Goal: Transaction & Acquisition: Purchase product/service

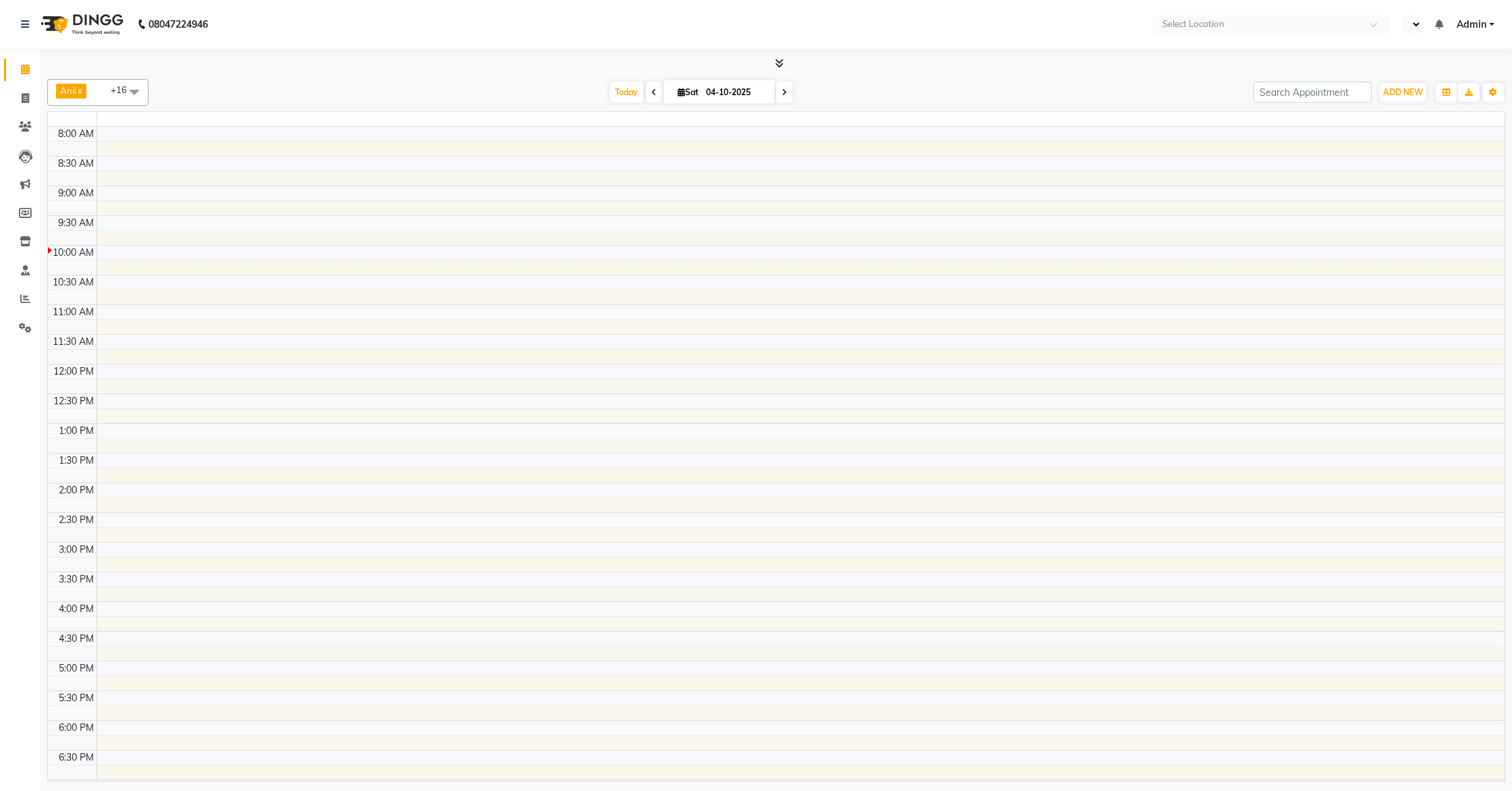
select select "en"
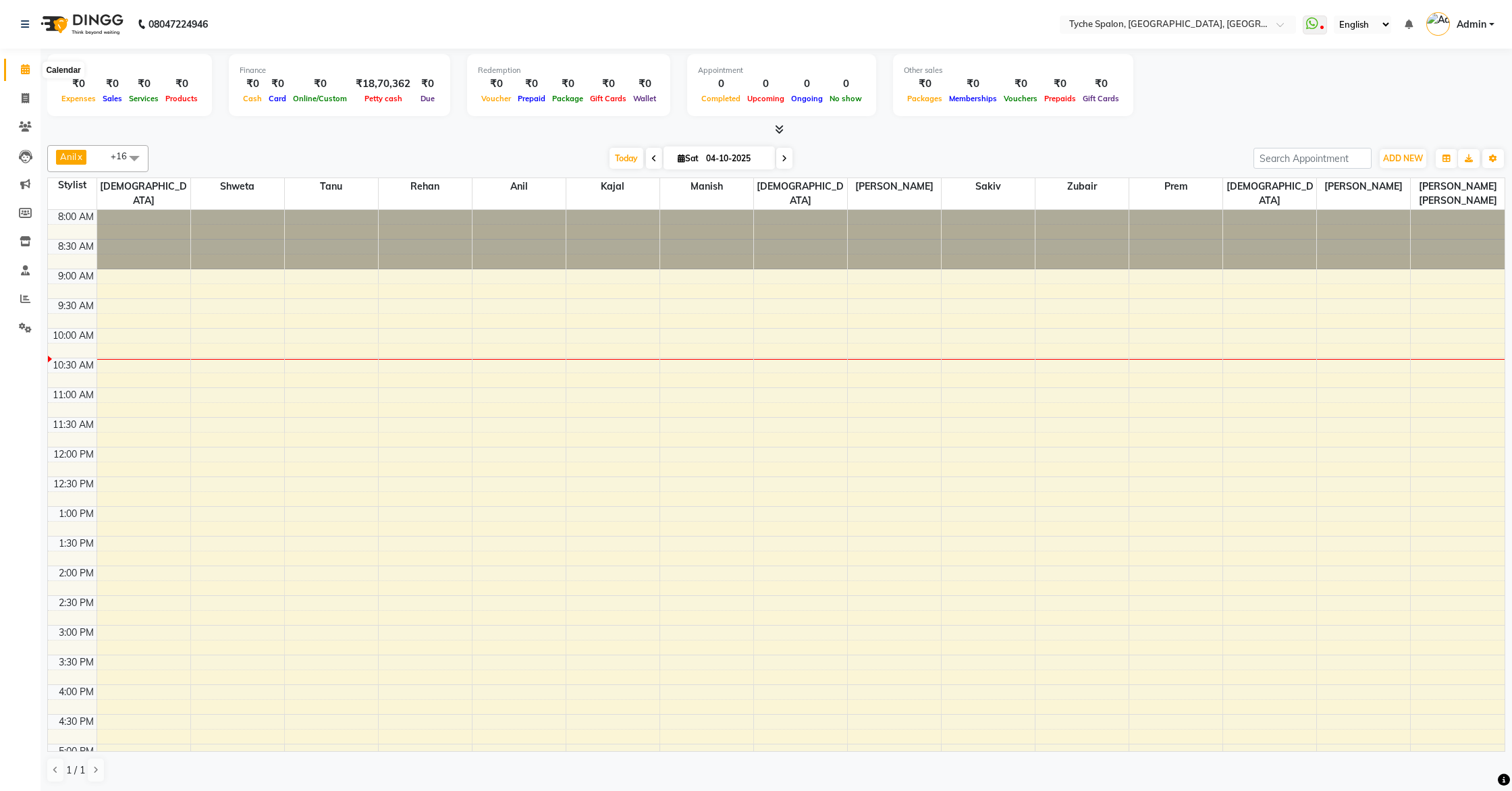
click at [26, 68] on icon at bounding box center [25, 69] width 9 height 10
click at [654, 158] on icon at bounding box center [654, 159] width 6 height 8
type input "03-10-2025"
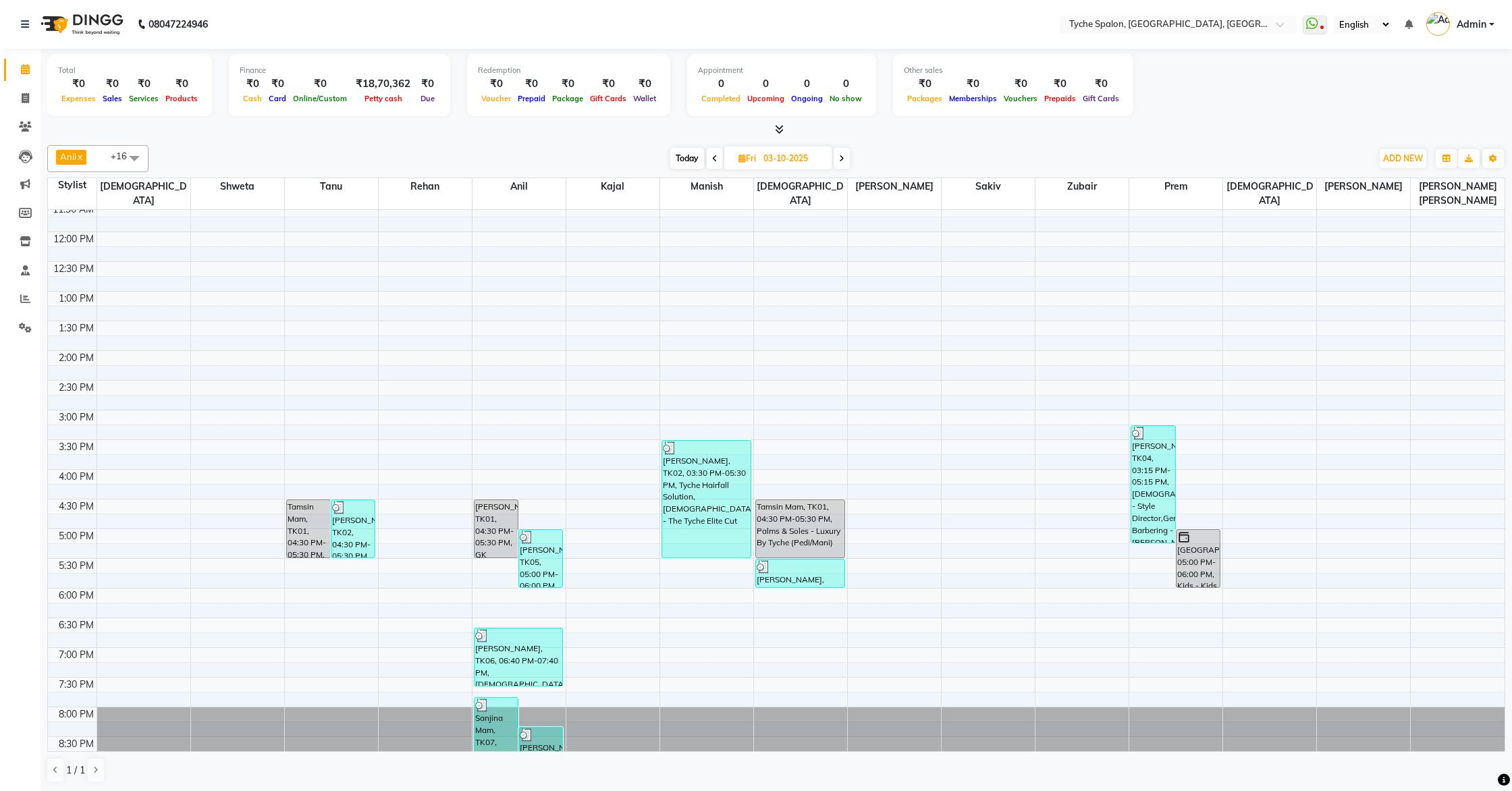
scroll to position [1, 0]
click at [865, 478] on div "8:00 AM 8:30 AM 9:00 AM 9:30 AM 10:00 AM 10:30 AM 11:00 AM 11:30 AM 12:00 PM 12…" at bounding box center [776, 379] width 1456 height 772
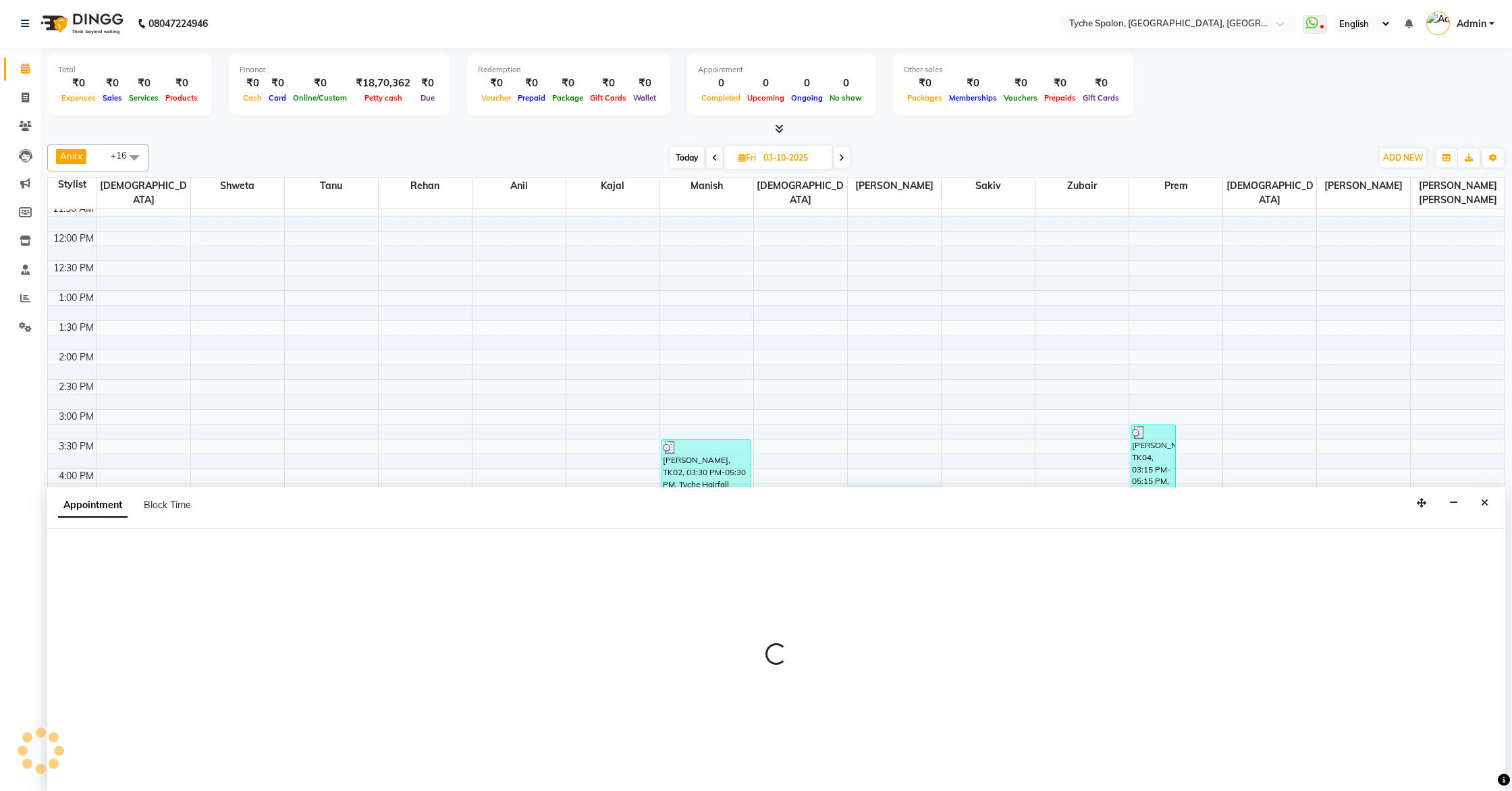
select select "51581"
select select "tentative"
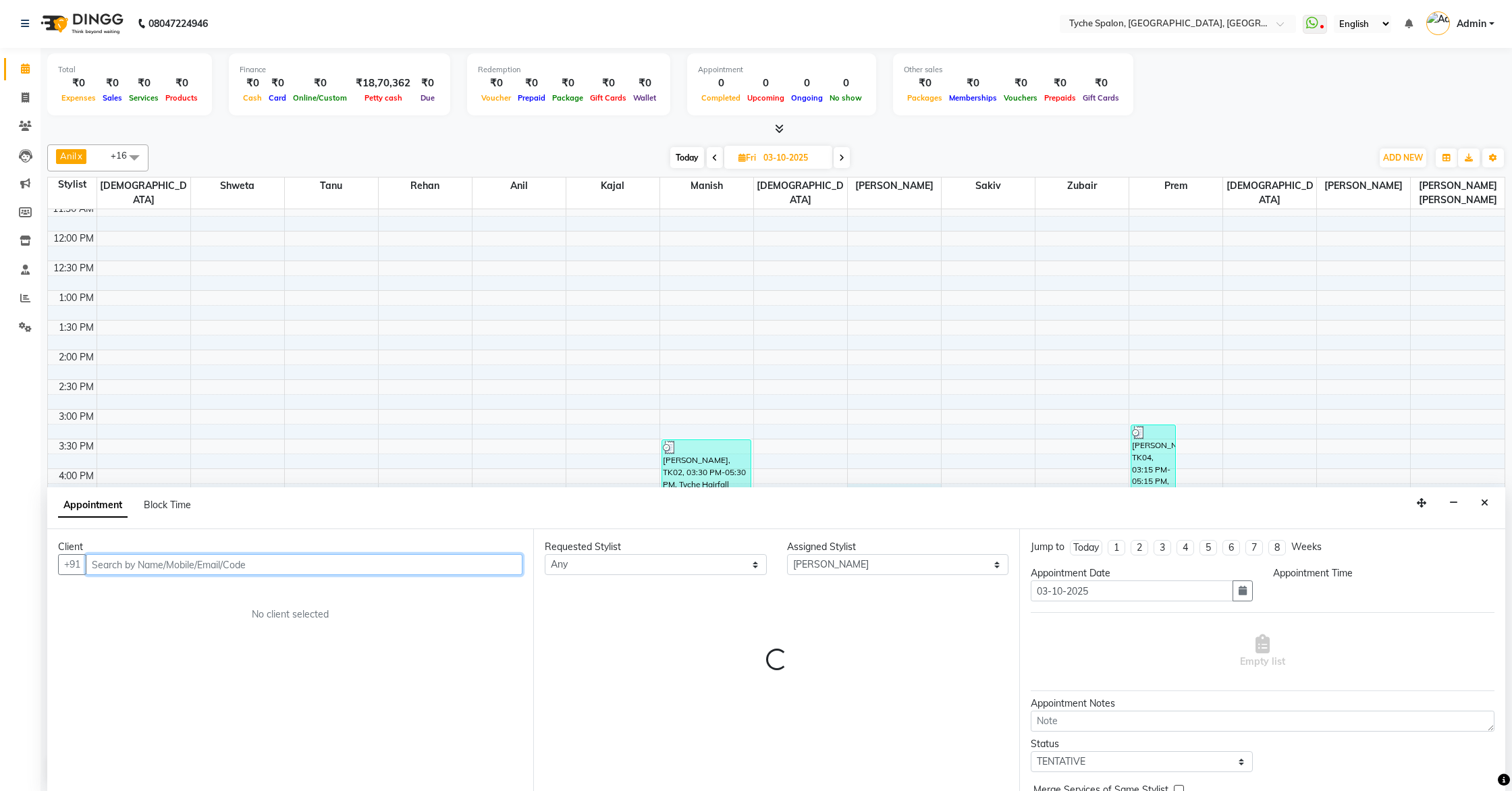
select select "975"
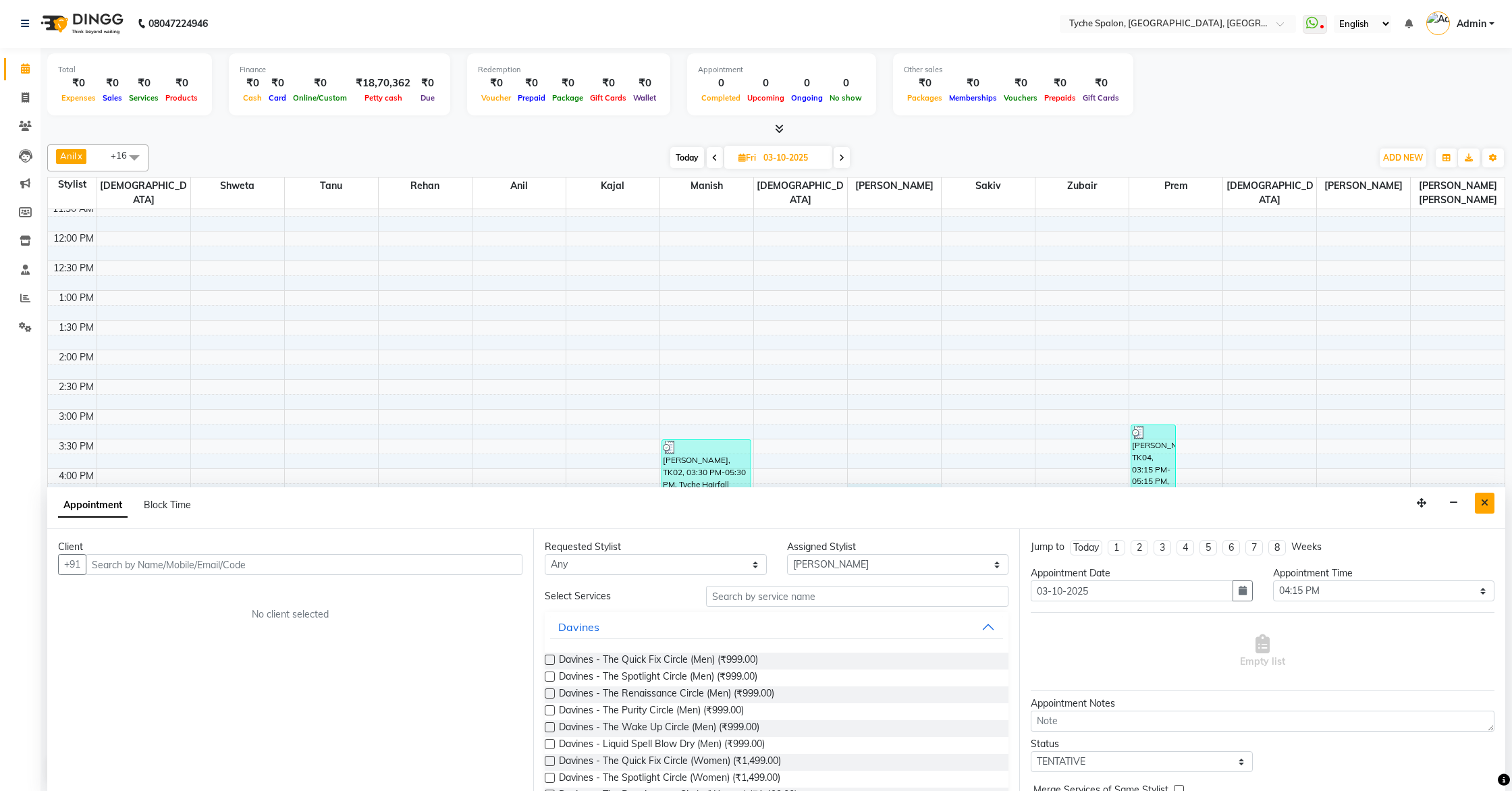
click at [1483, 499] on icon "Close" at bounding box center [1484, 503] width 8 height 10
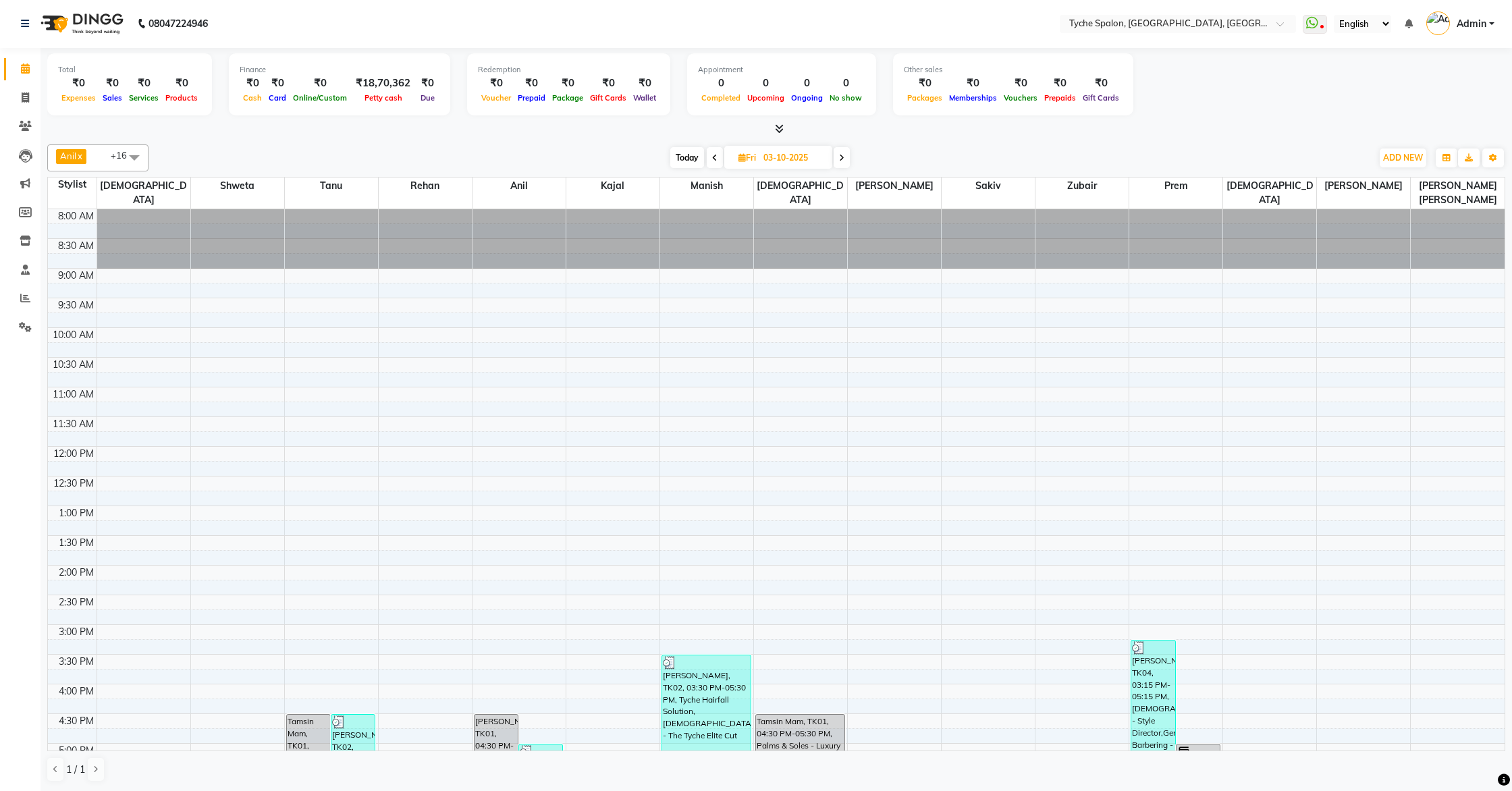
scroll to position [0, 0]
click at [841, 160] on icon at bounding box center [842, 159] width 6 height 8
type input "04-10-2025"
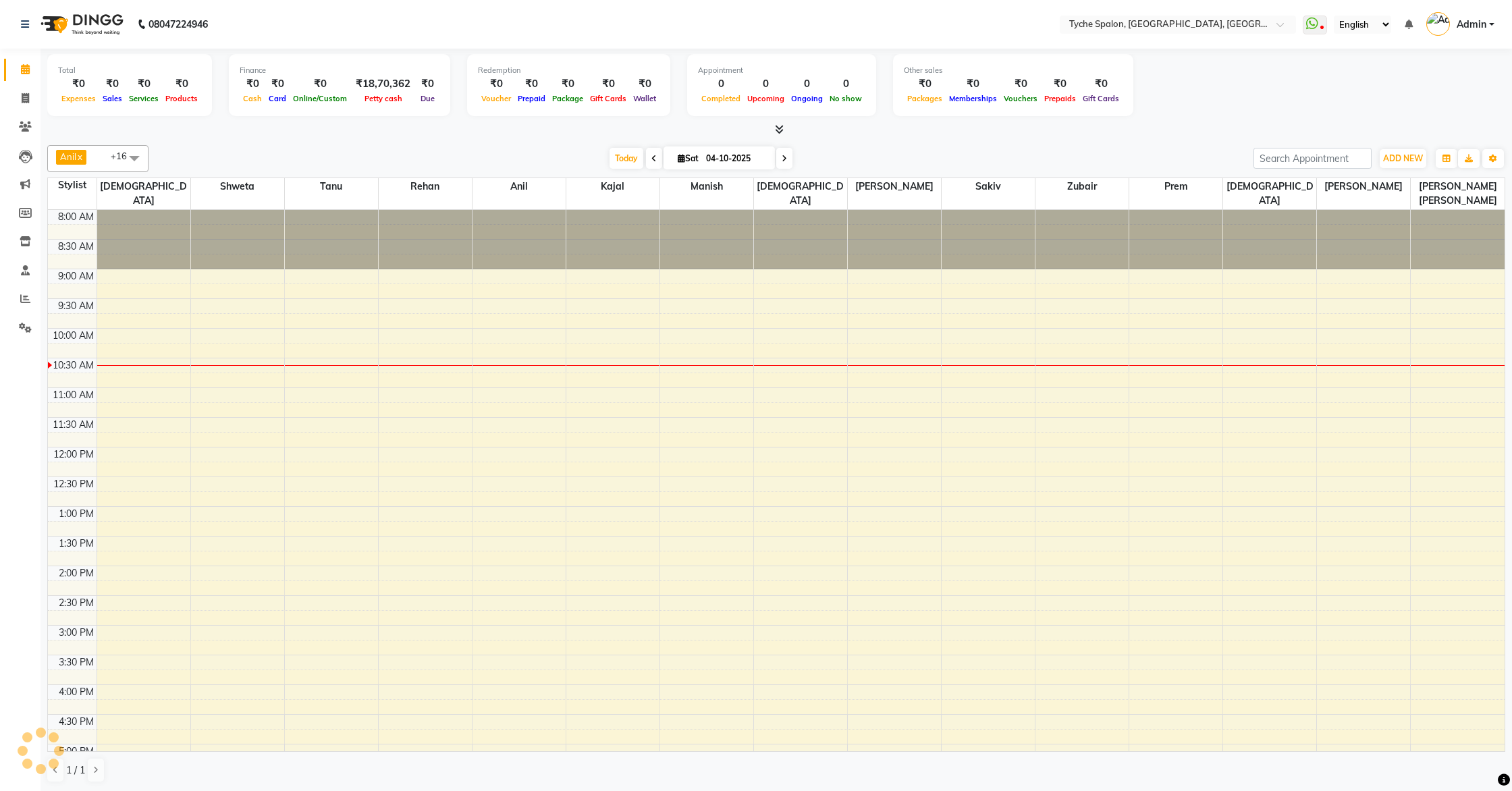
scroll to position [120, 0]
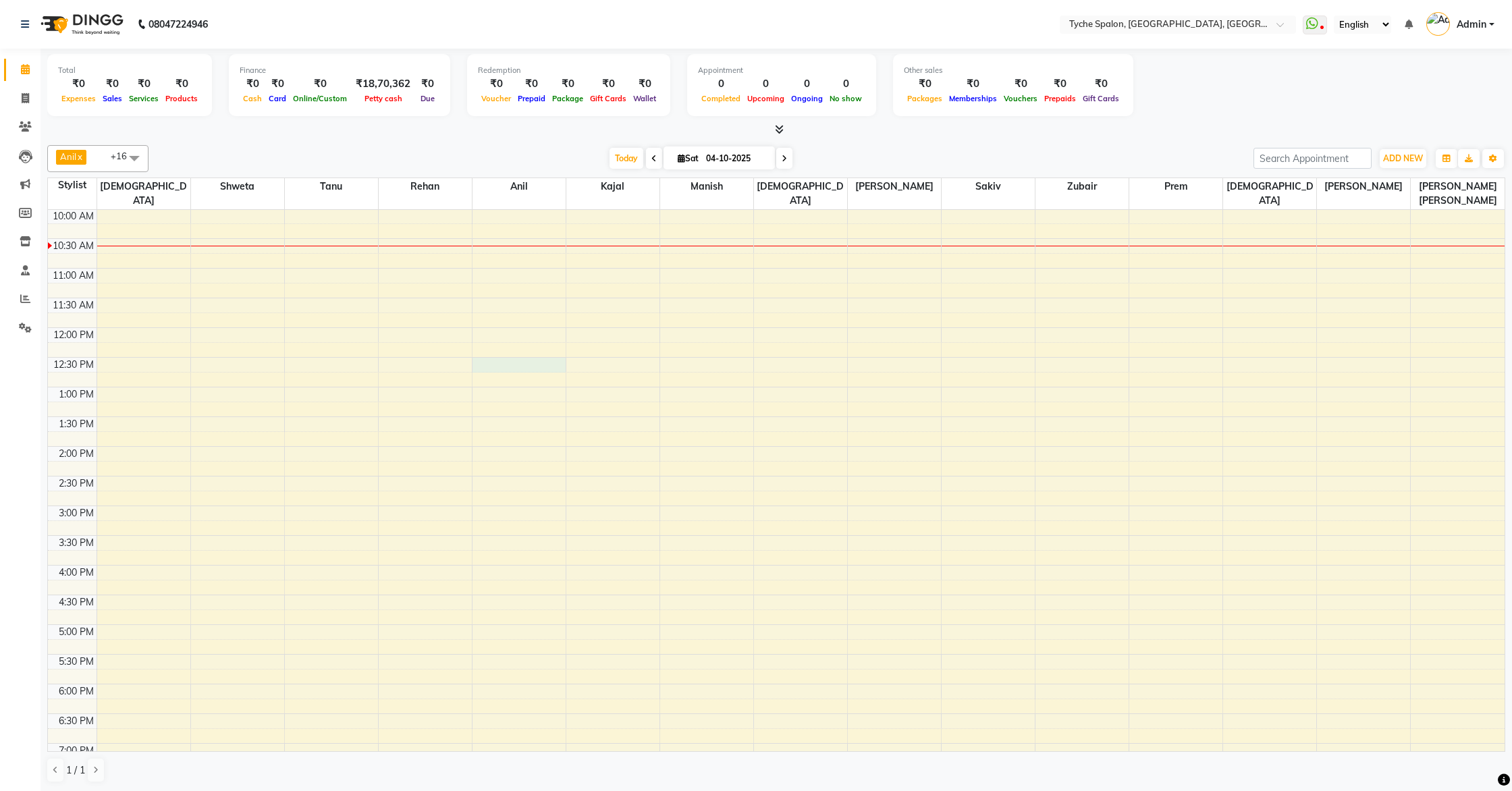
click at [494, 347] on div "8:00 AM 8:30 AM 9:00 AM 9:30 AM 10:00 AM 10:30 AM 11:00 AM 11:30 AM 12:00 PM 12…" at bounding box center [776, 476] width 1456 height 772
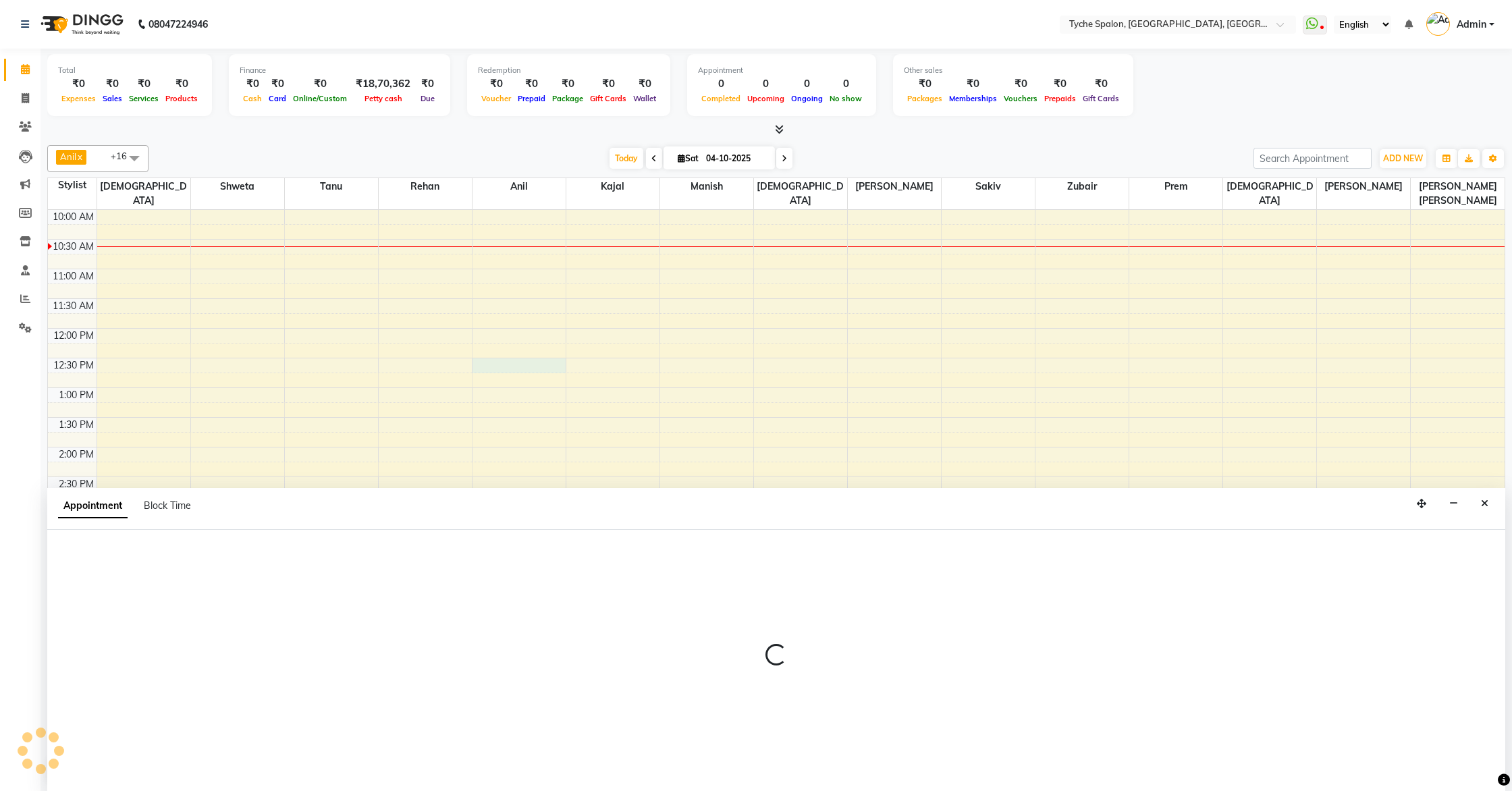
scroll to position [1, 0]
select select "48422"
select select "tentative"
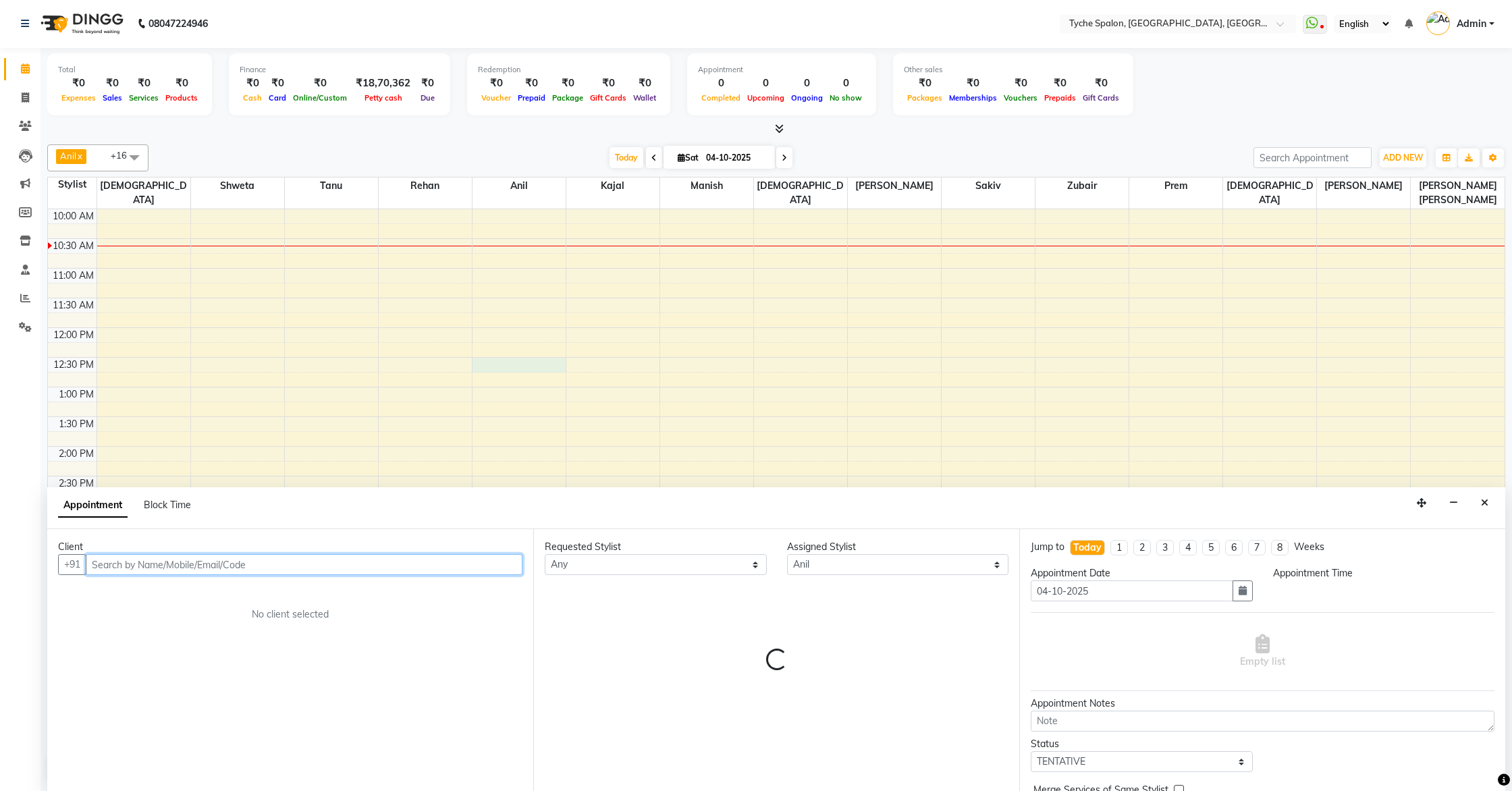
select select "750"
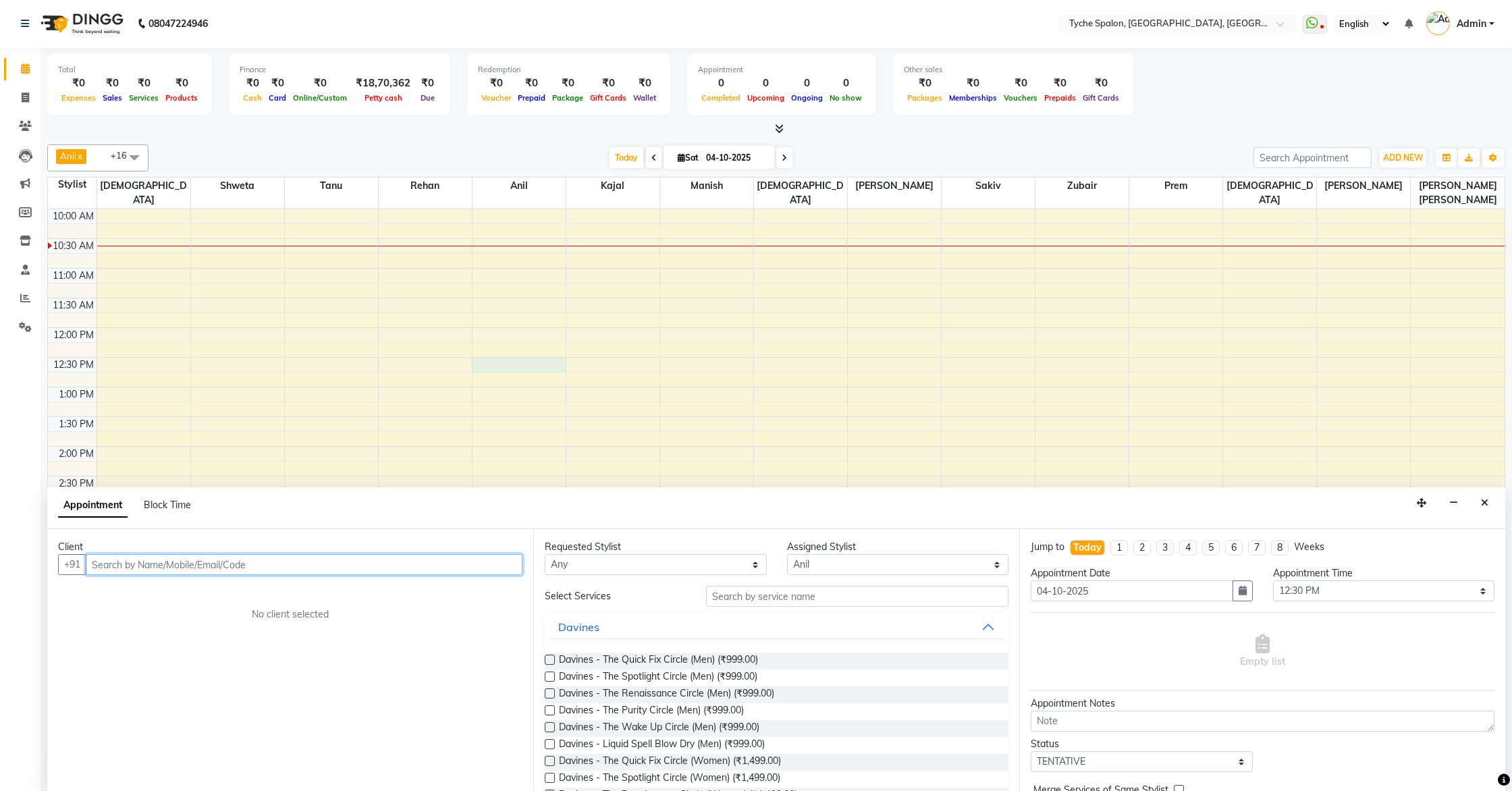
click at [123, 567] on input "text" at bounding box center [304, 565] width 436 height 21
click at [193, 590] on ngb-highlight "9435977774" at bounding box center [226, 593] width 68 height 13
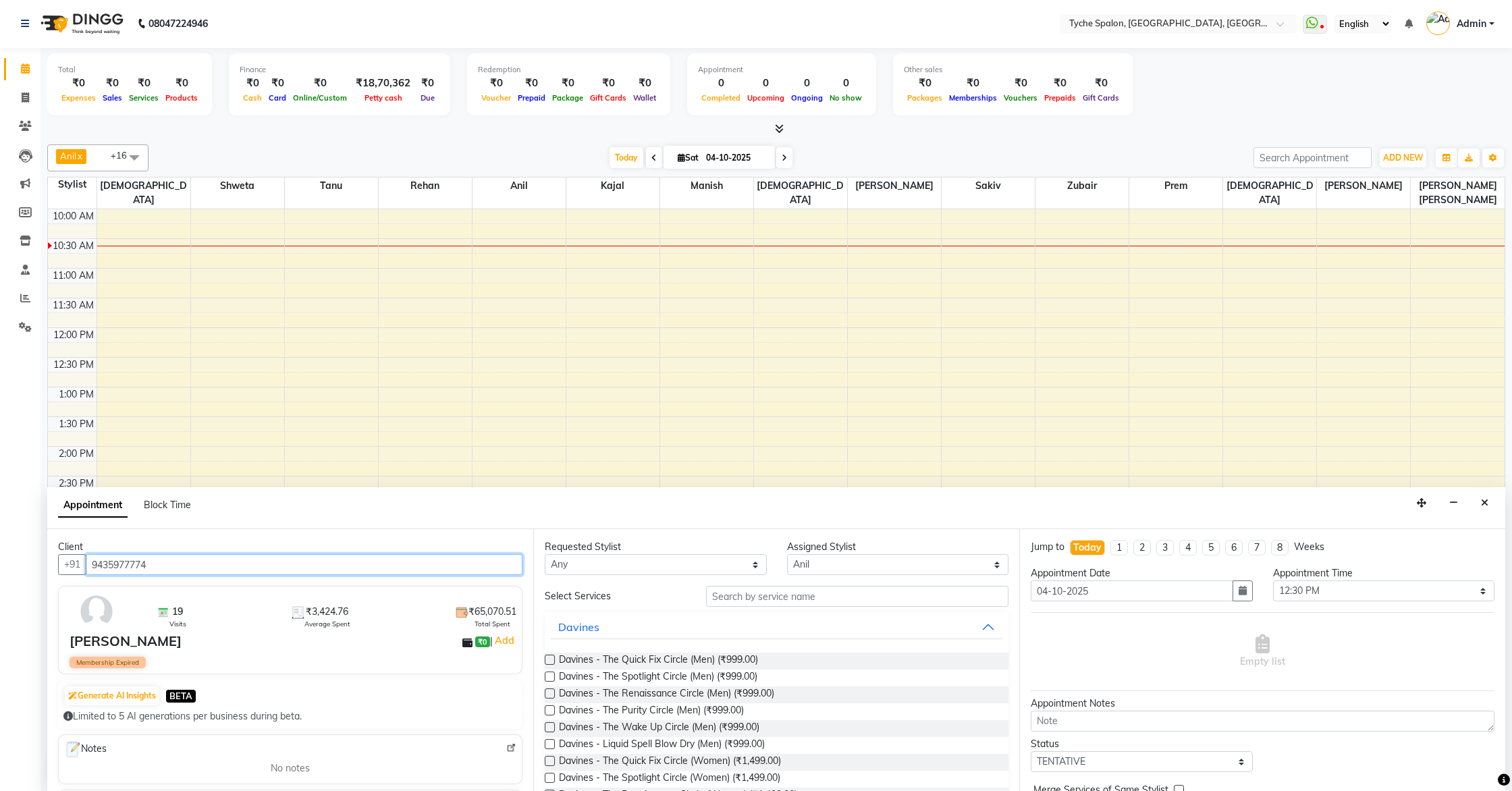
type input "9435977774"
click at [655, 565] on select "Any [PERSON_NAME] [PERSON_NAME] [PERSON_NAME] [PERSON_NAME] [PERSON_NAME] [PERS…" at bounding box center [655, 565] width 222 height 21
select select "48422"
click at [544, 554] on select "Any [PERSON_NAME] [PERSON_NAME] [PERSON_NAME] [PERSON_NAME] [PERSON_NAME] [PERS…" at bounding box center [655, 565] width 222 height 21
click at [731, 598] on input "text" at bounding box center [857, 597] width 302 height 21
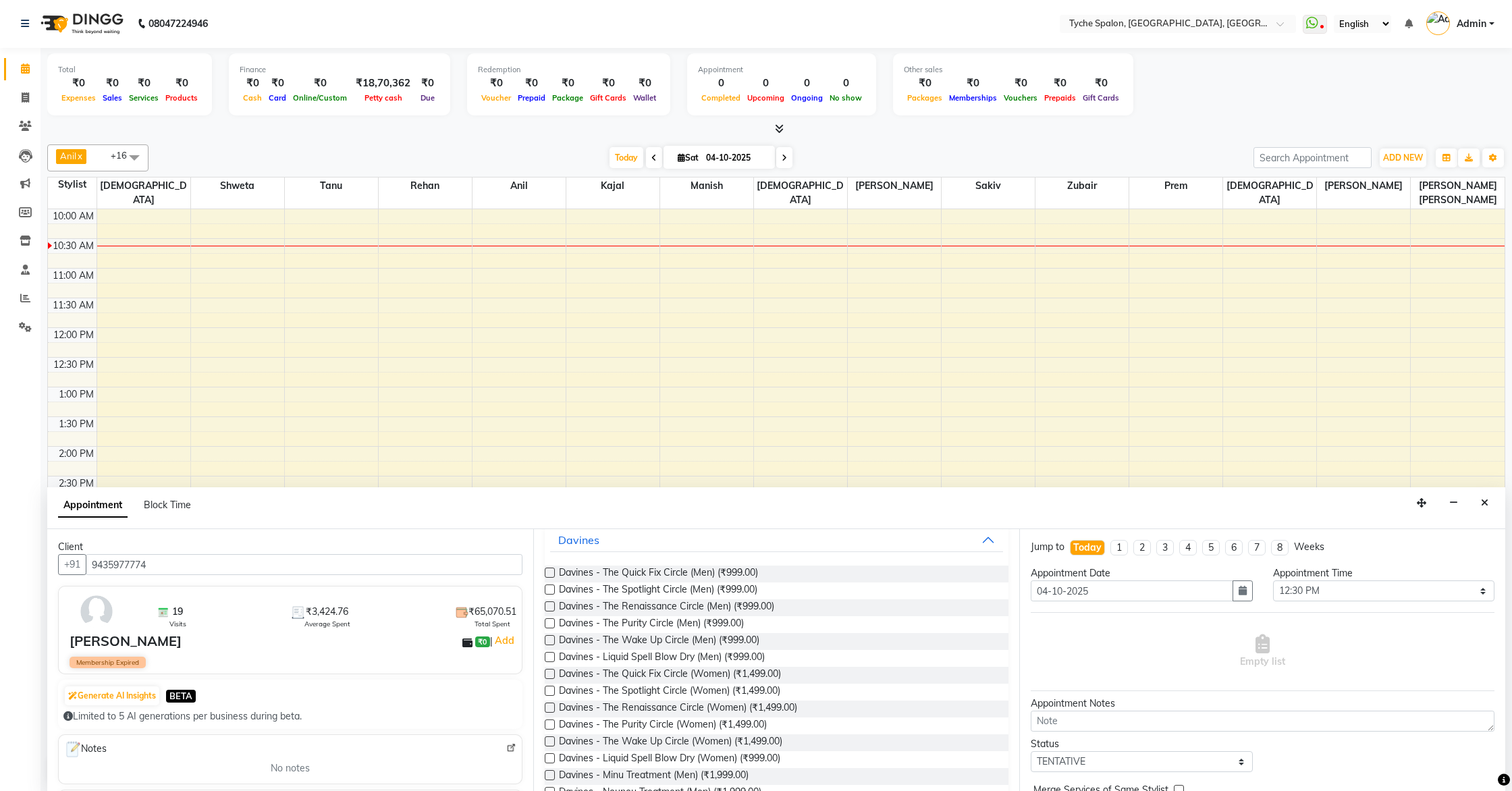
scroll to position [0, 0]
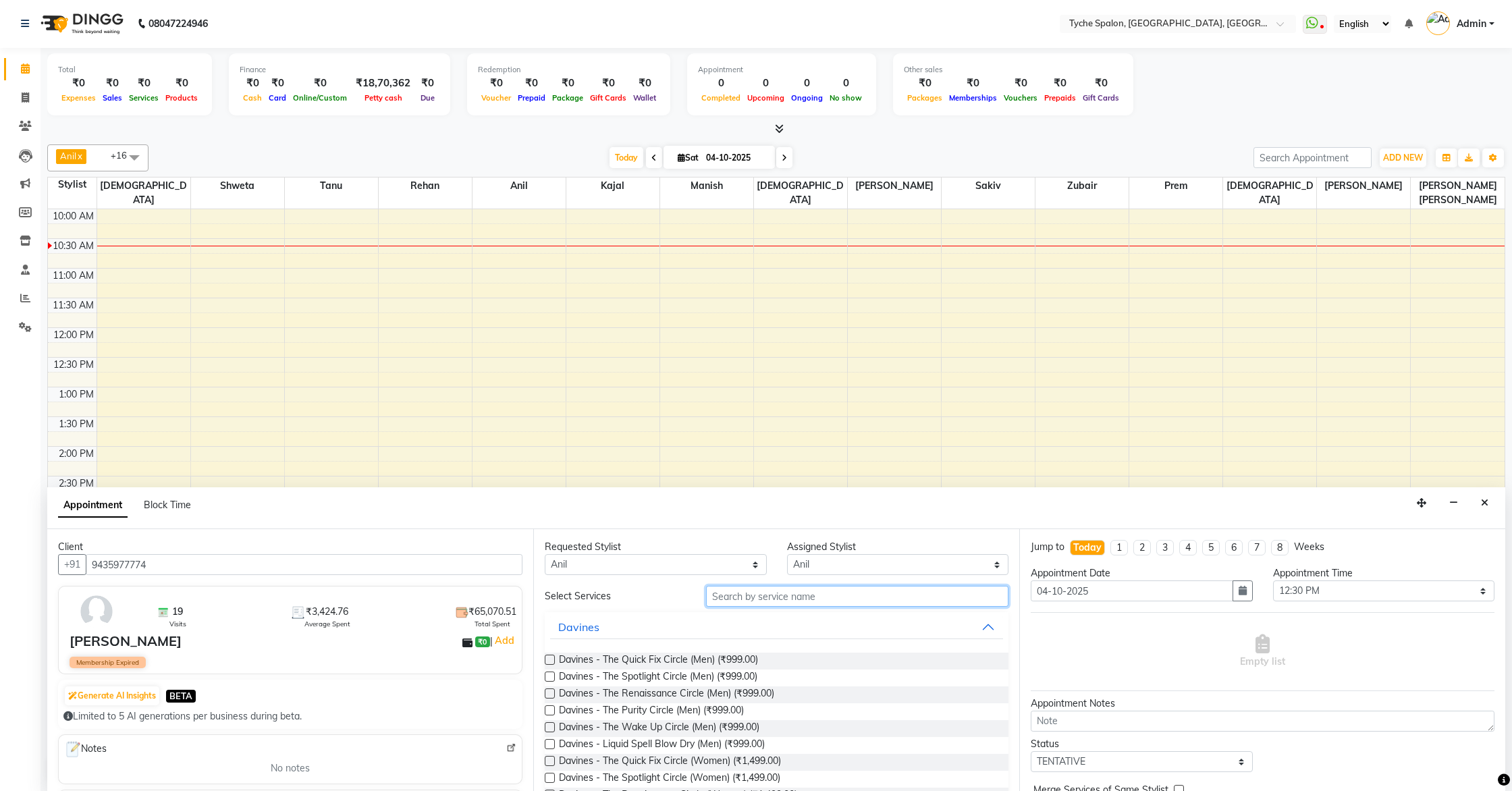
click at [744, 600] on input "text" at bounding box center [857, 597] width 302 height 21
type input "s"
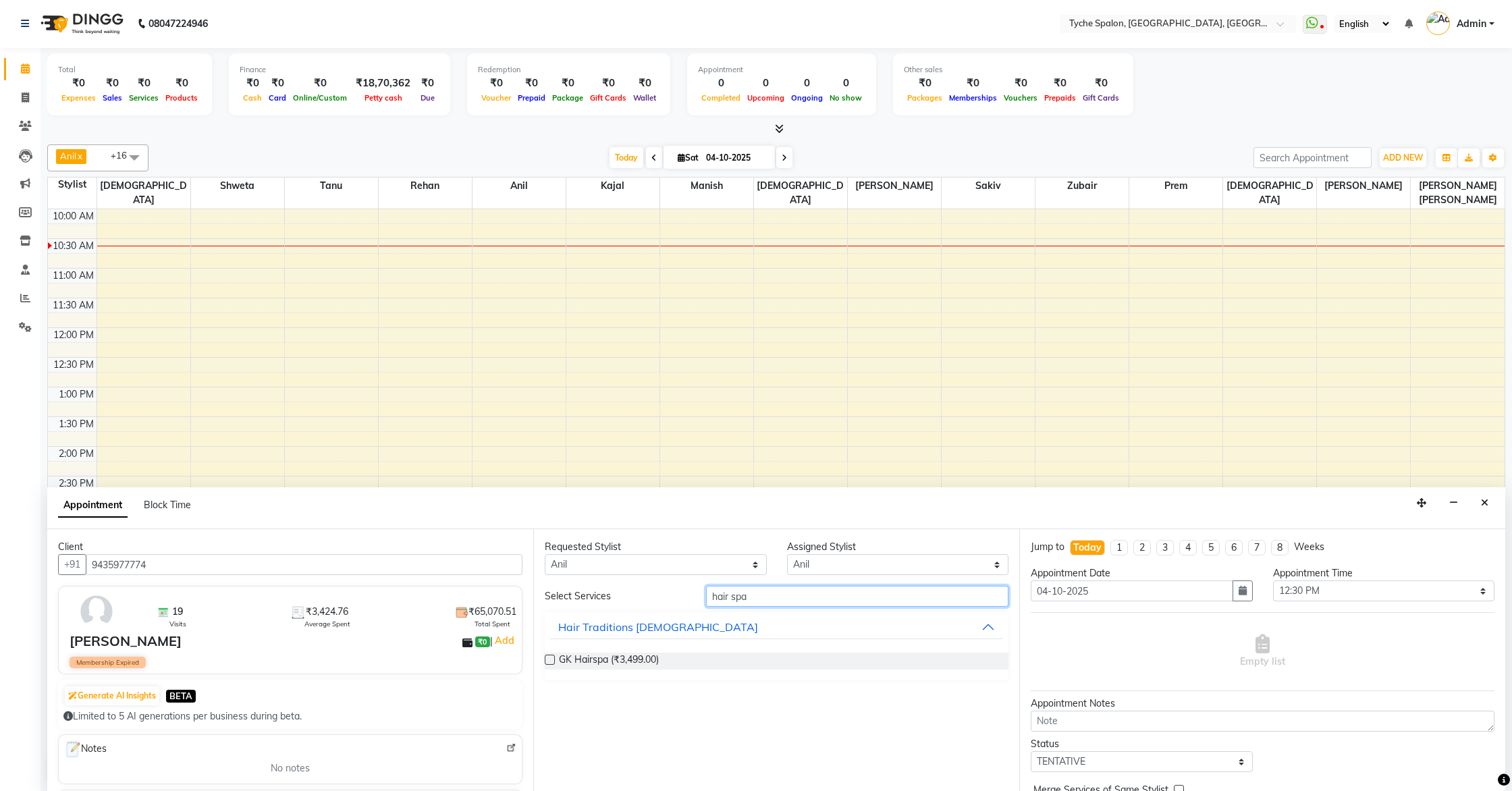
type input "hair spa"
click at [546, 656] on label at bounding box center [549, 660] width 10 height 10
click at [546, 657] on input "checkbox" at bounding box center [549, 661] width 9 height 9
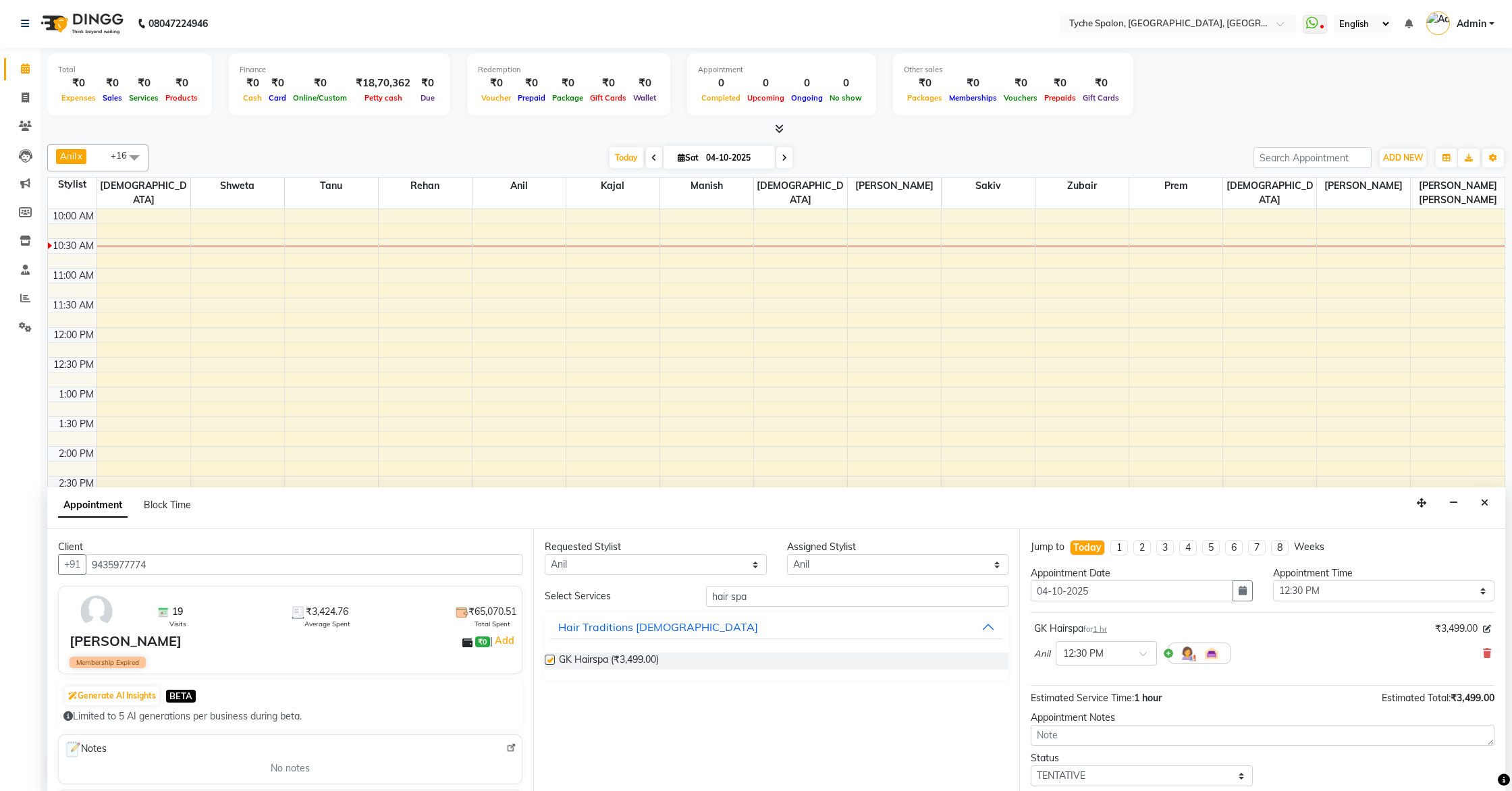
checkbox input "false"
click at [1112, 655] on input "text" at bounding box center [1092, 652] width 59 height 14
click at [1087, 698] on div "11:00 AM" at bounding box center [1106, 698] width 100 height 25
click at [1100, 652] on input "text" at bounding box center [1092, 652] width 59 height 14
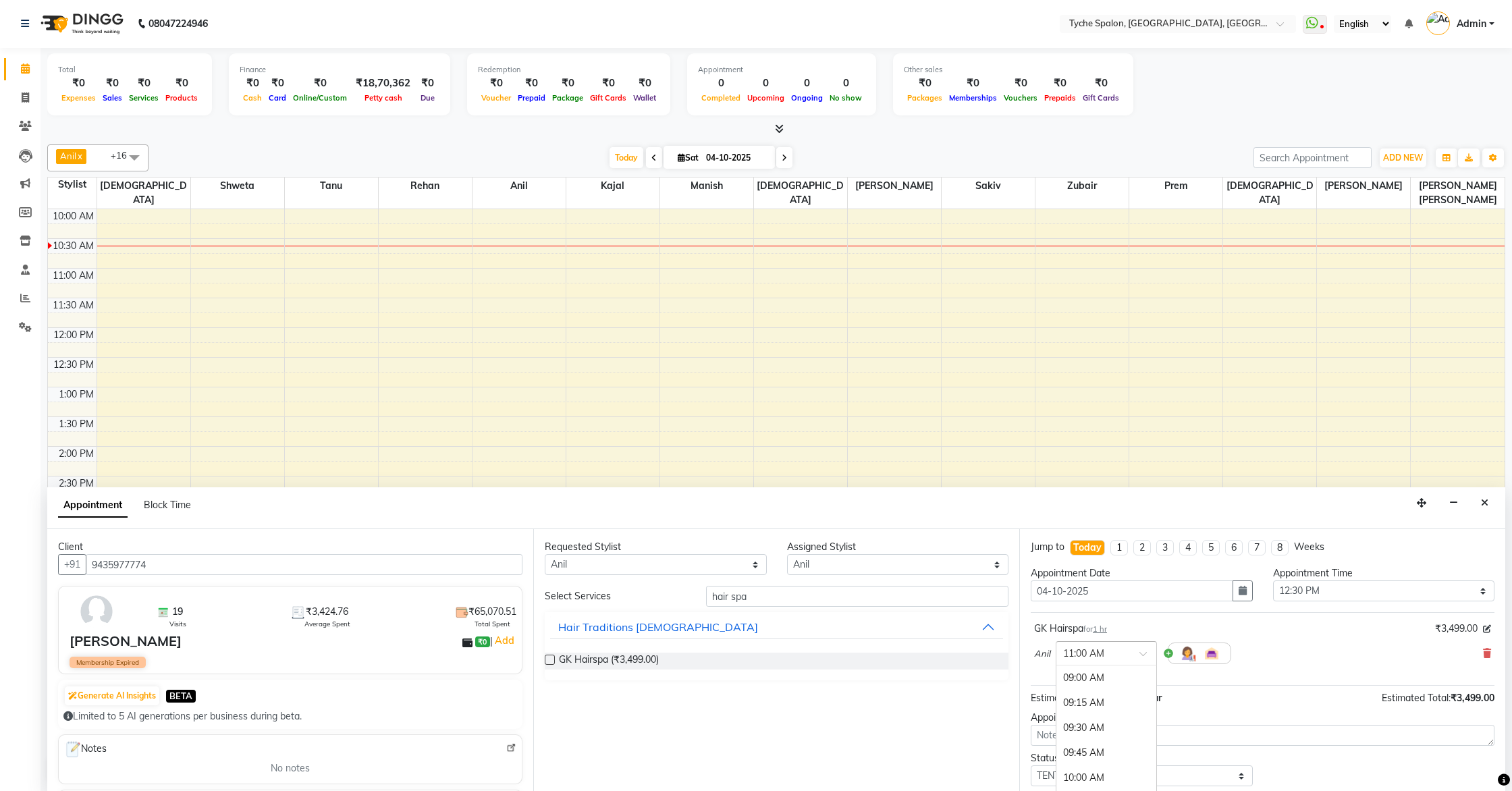
scroll to position [200, 0]
click at [1089, 700] on div "11:15 AM" at bounding box center [1106, 703] width 100 height 25
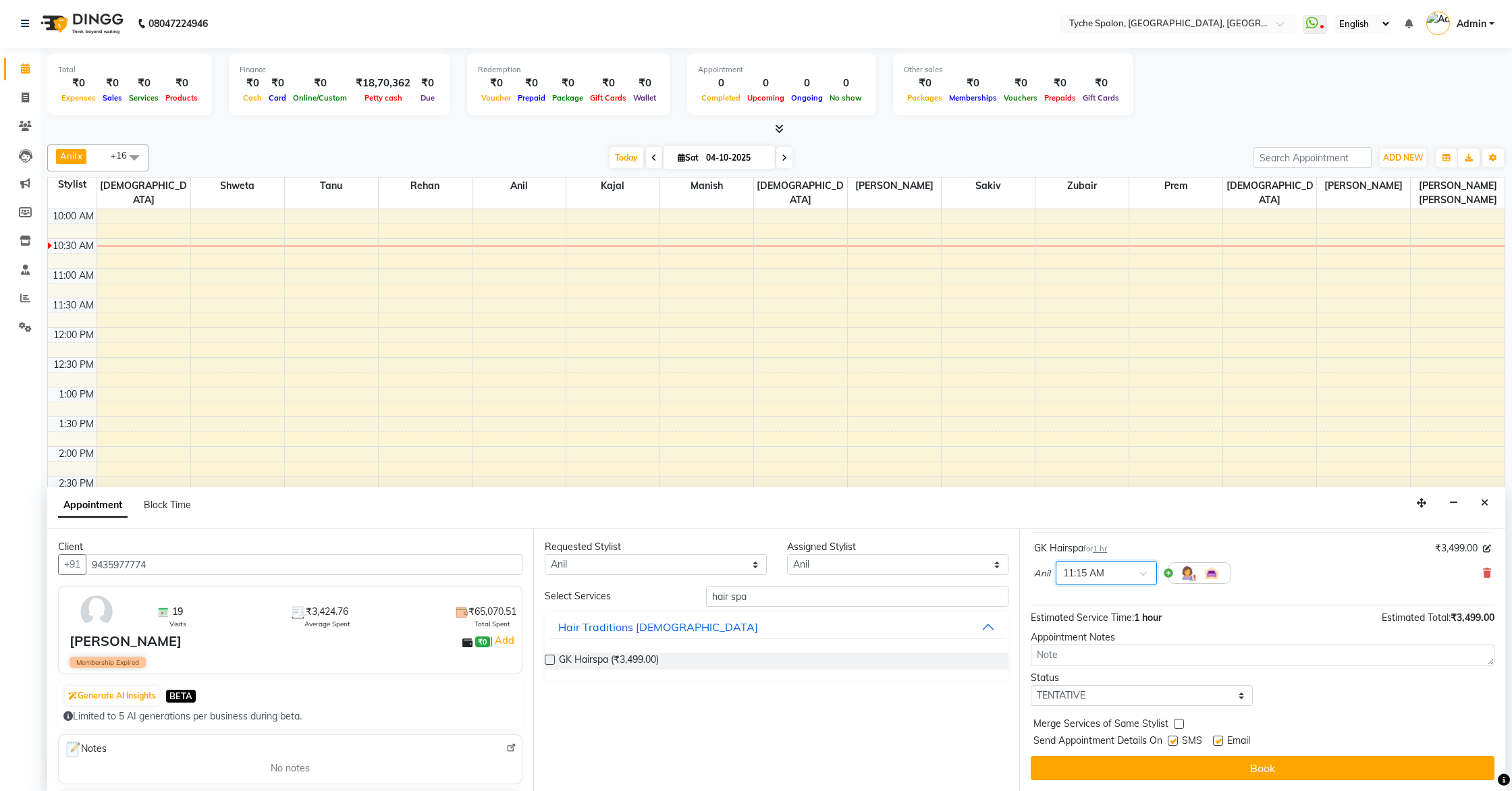
scroll to position [0, 0]
click at [730, 563] on select "Any [PERSON_NAME] [PERSON_NAME] [PERSON_NAME] [PERSON_NAME] [PERSON_NAME] [PERS…" at bounding box center [655, 565] width 222 height 21
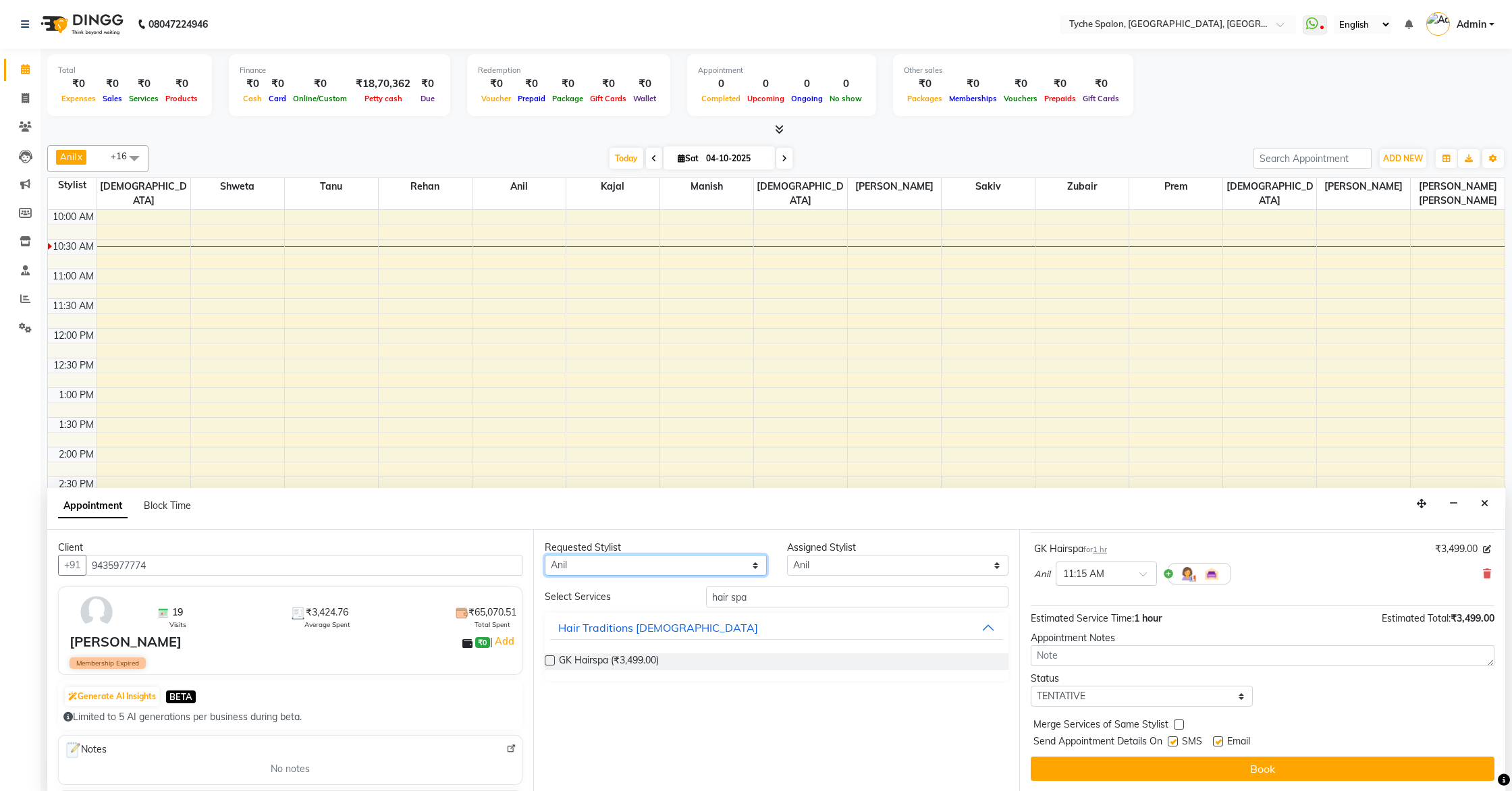
select select "49884"
click at [544, 555] on select "Any [PERSON_NAME] [PERSON_NAME] [PERSON_NAME] [PERSON_NAME] [PERSON_NAME] [PERS…" at bounding box center [655, 565] width 222 height 21
select select "49884"
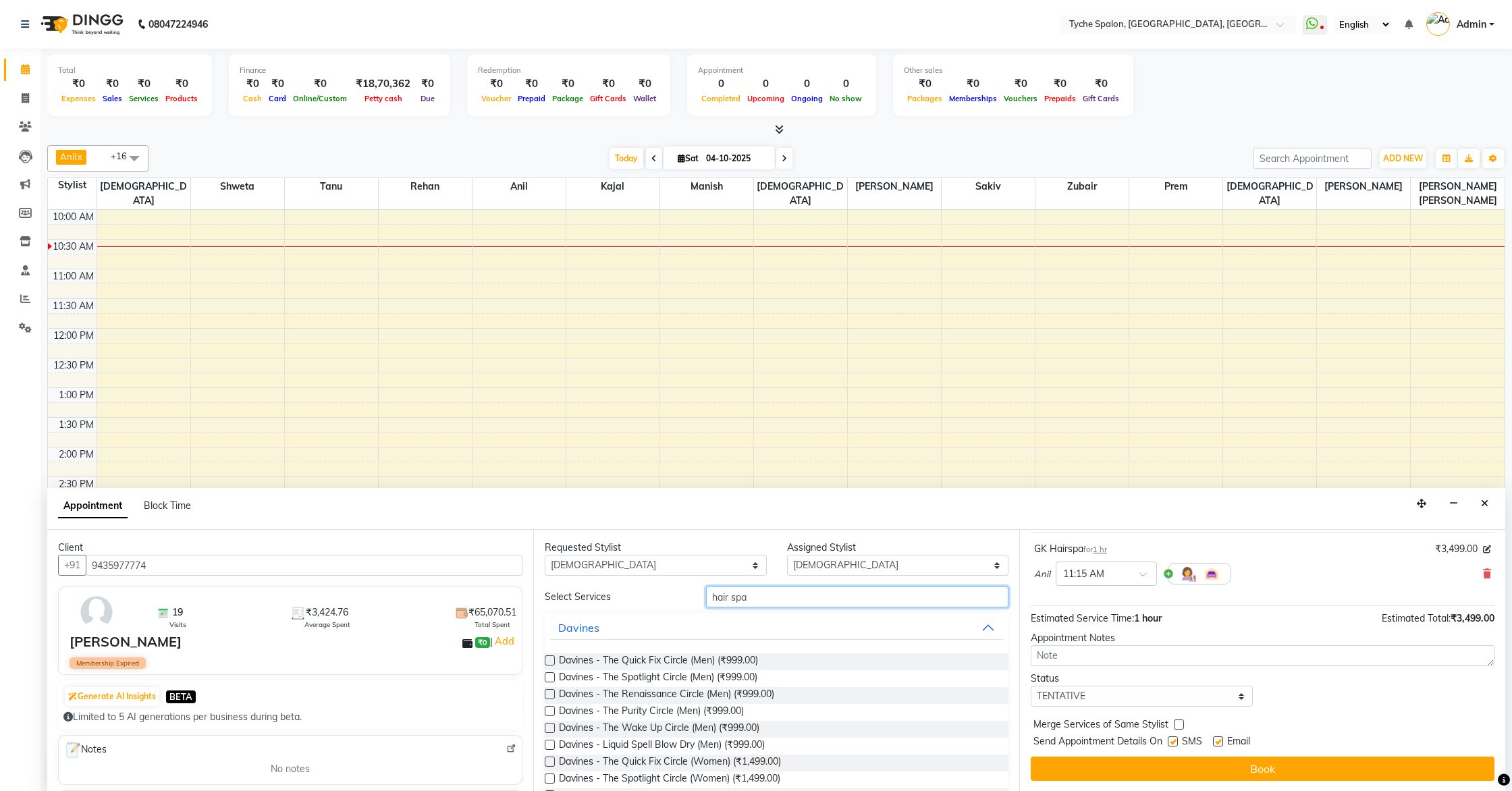
click at [765, 600] on input "hair spa" at bounding box center [857, 597] width 302 height 21
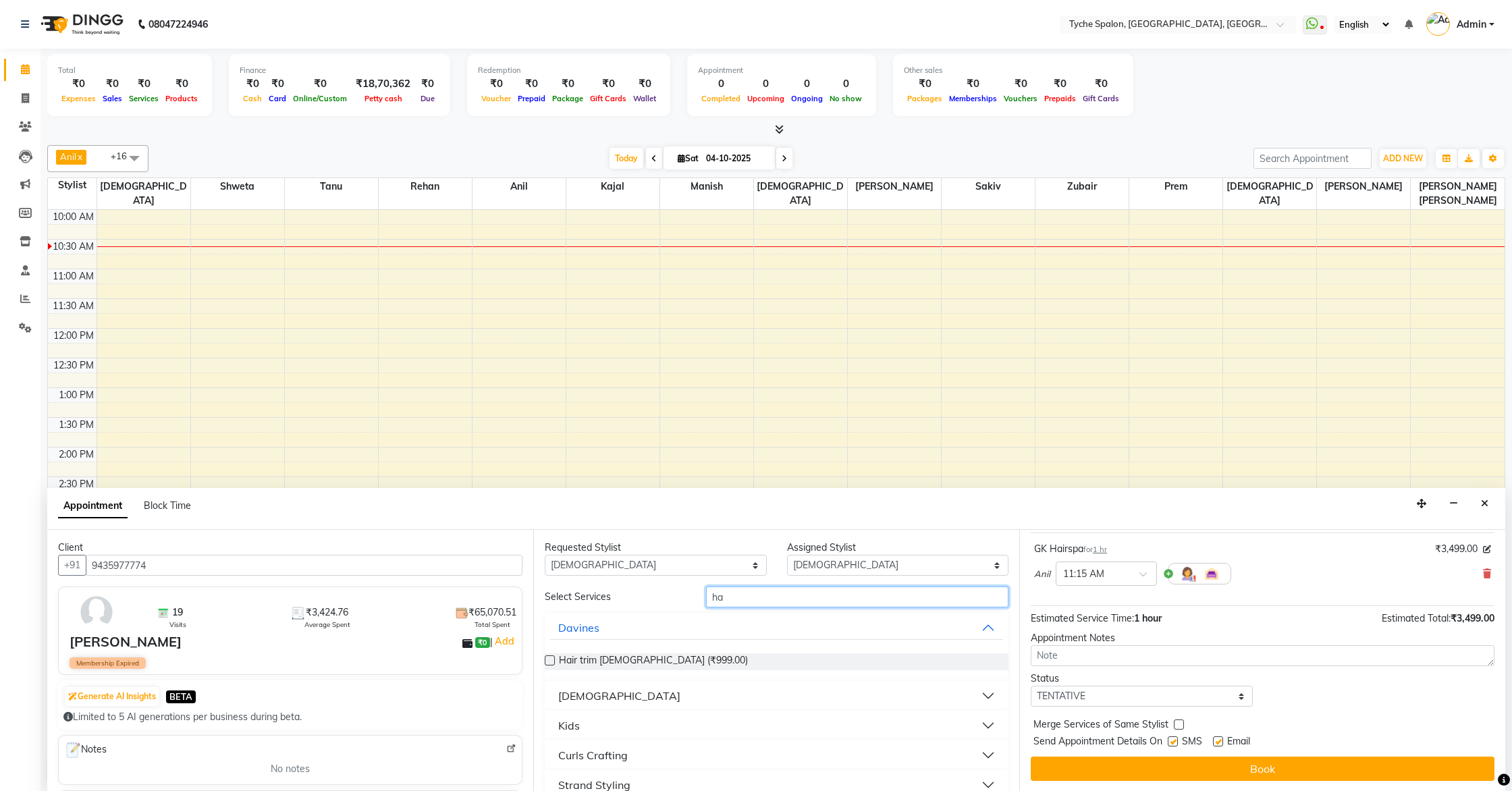
type input "h"
type input "pedi"
click at [605, 698] on div "Palms & Soles" at bounding box center [594, 696] width 71 height 16
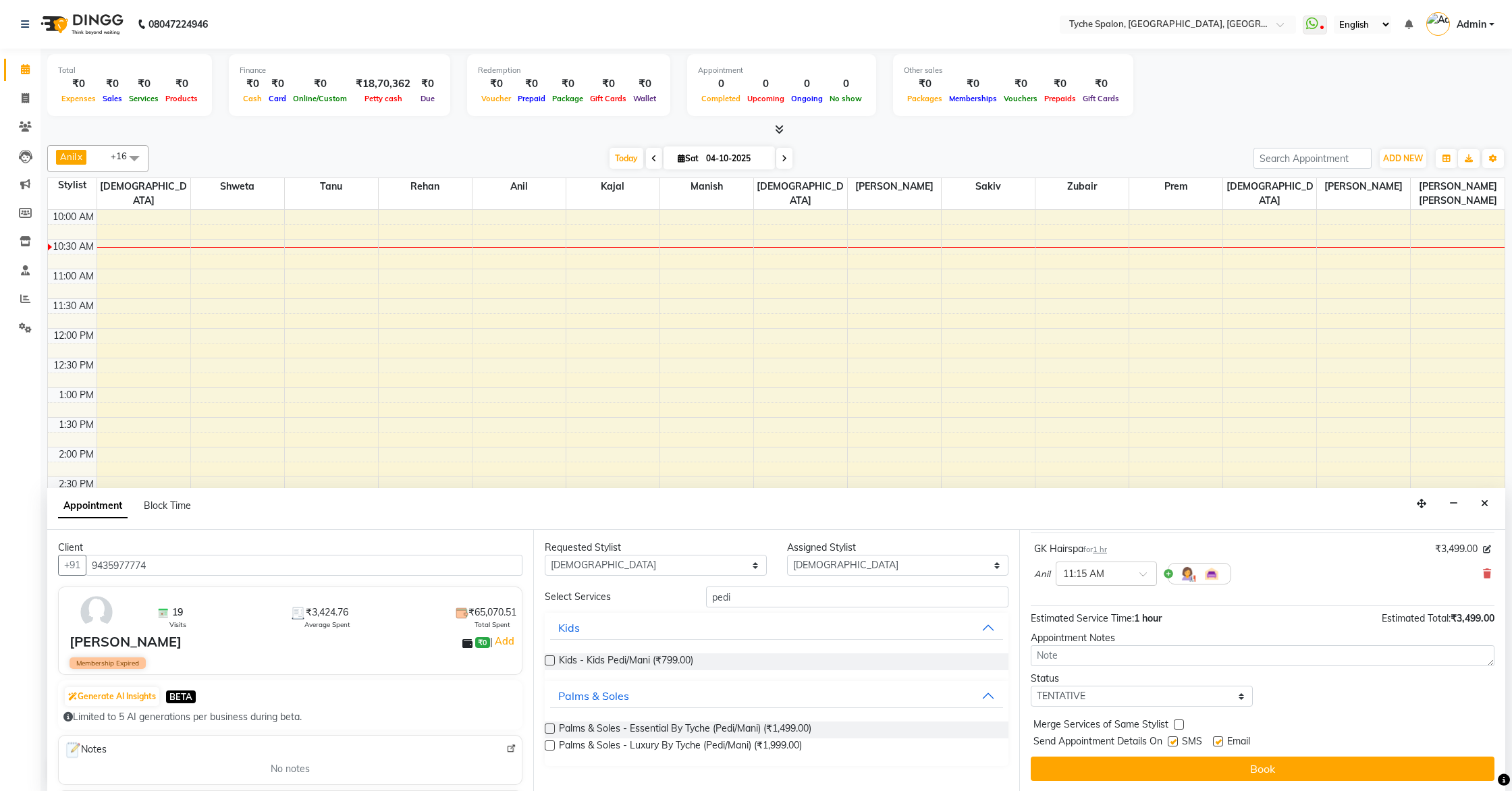
click at [546, 744] on label at bounding box center [549, 746] width 10 height 10
click at [546, 744] on input "checkbox" at bounding box center [549, 747] width 9 height 9
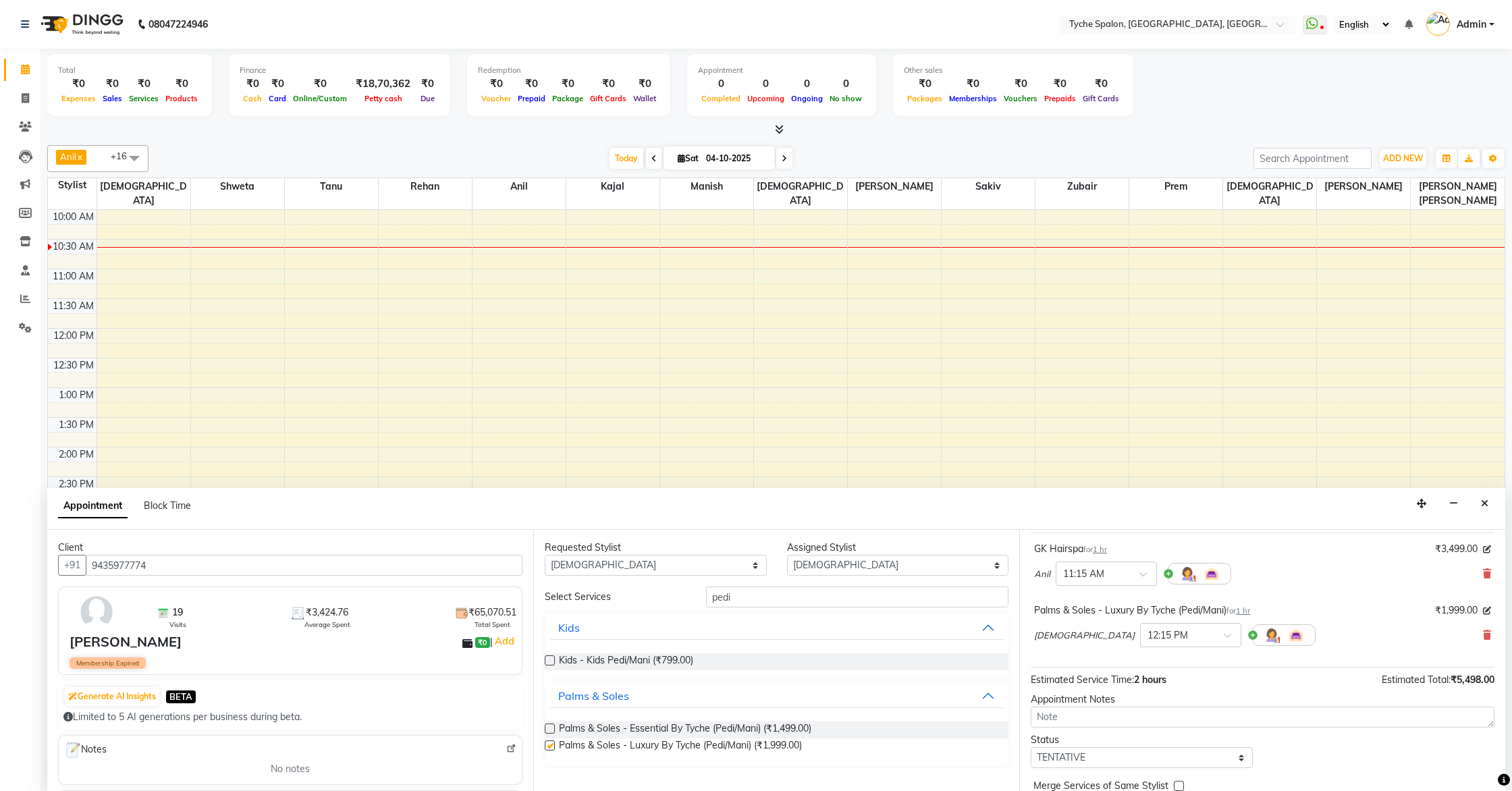
checkbox input "false"
click at [1140, 625] on div "× 12:15 PM" at bounding box center [1190, 635] width 101 height 24
click at [1141, 719] on div "11:30 AM" at bounding box center [1191, 725] width 100 height 25
click at [737, 563] on select "Any [PERSON_NAME] [PERSON_NAME] [PERSON_NAME] [PERSON_NAME] [PERSON_NAME] [PERS…" at bounding box center [655, 565] width 222 height 21
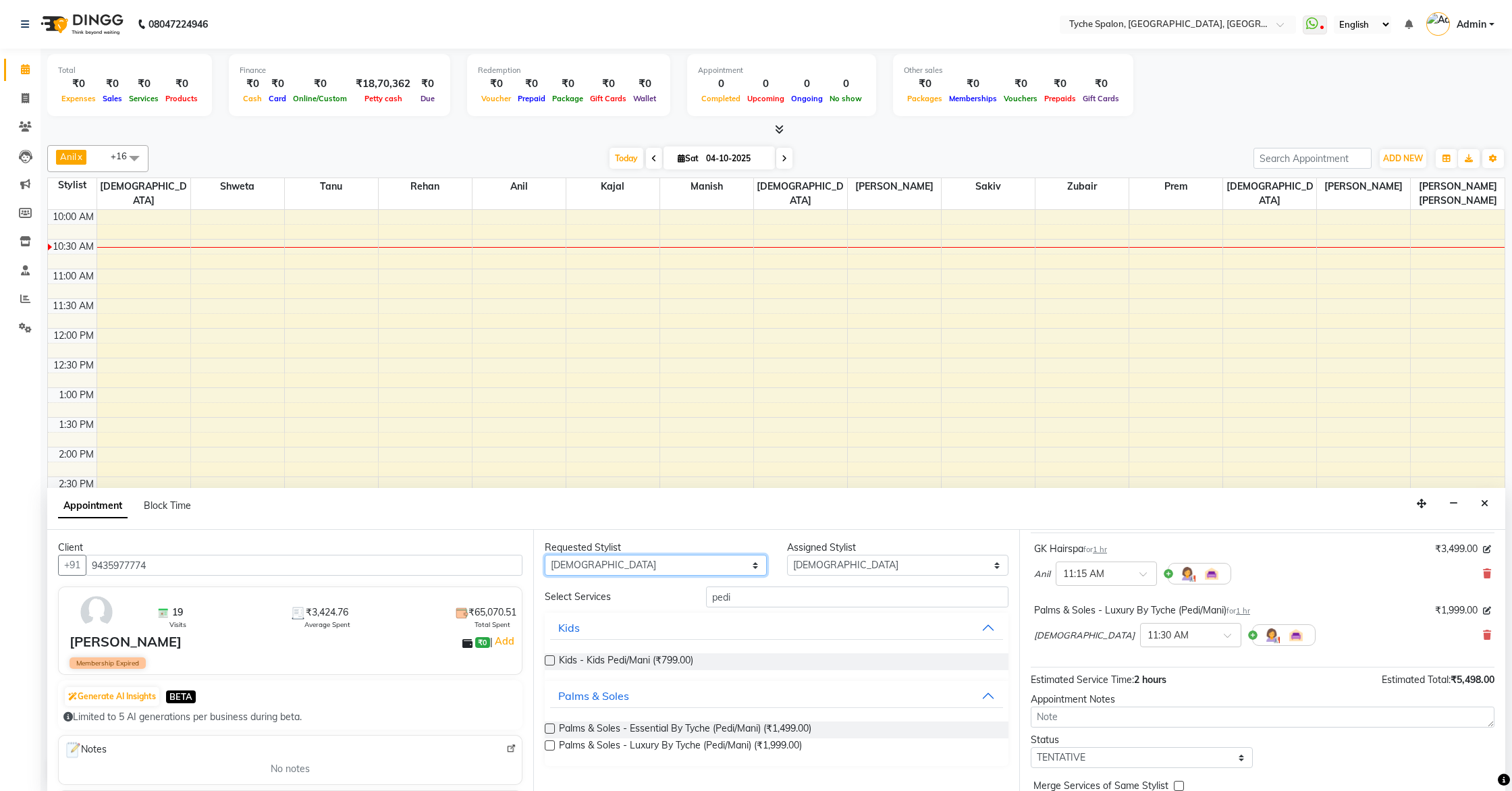
select select "48344"
click at [544, 555] on select "Any [PERSON_NAME] [PERSON_NAME] [PERSON_NAME] [PERSON_NAME] [PERSON_NAME] [PERS…" at bounding box center [655, 565] width 222 height 21
select select "48344"
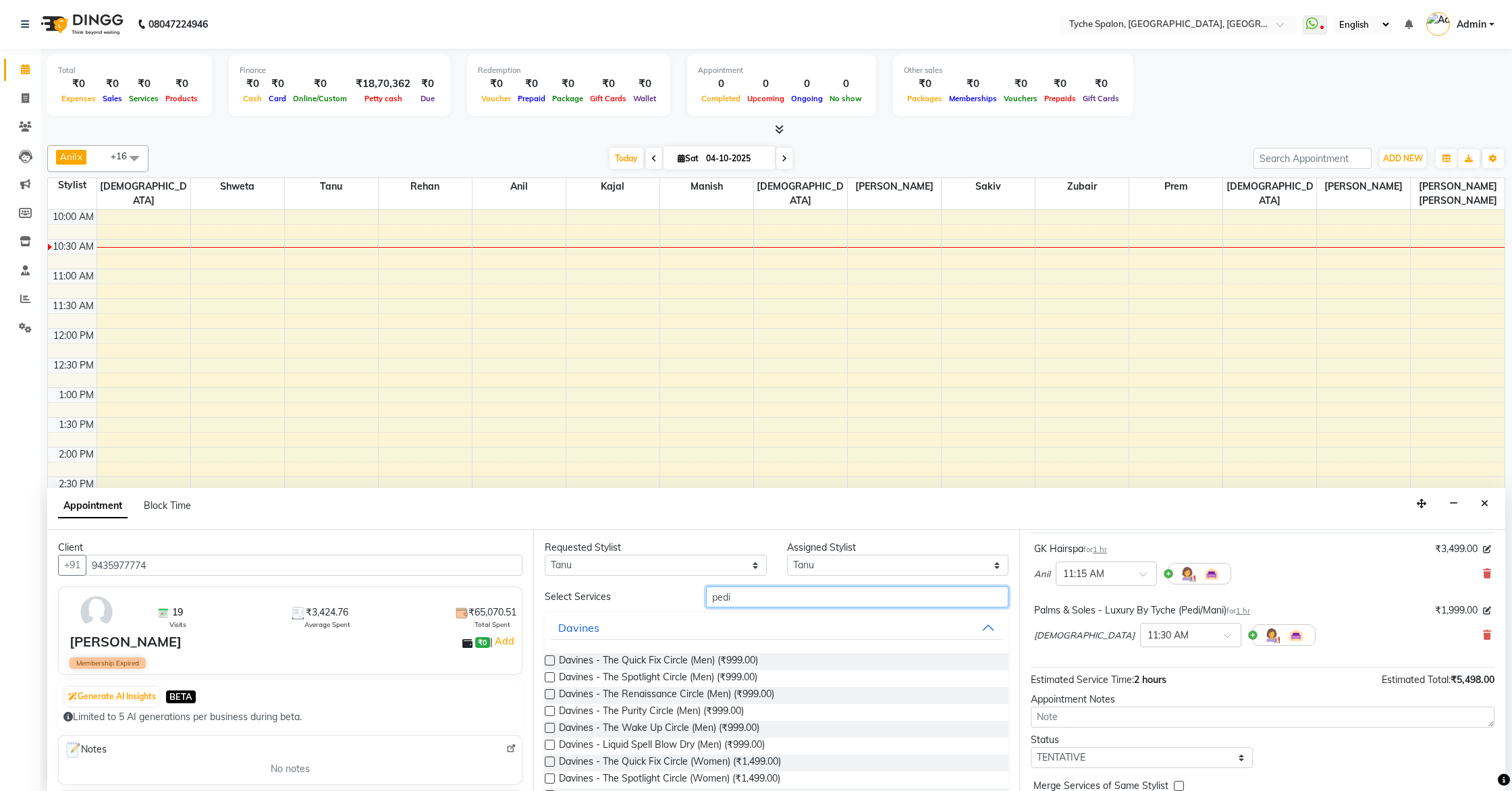
click at [755, 593] on input "pedi" at bounding box center [857, 597] width 302 height 21
type input "p"
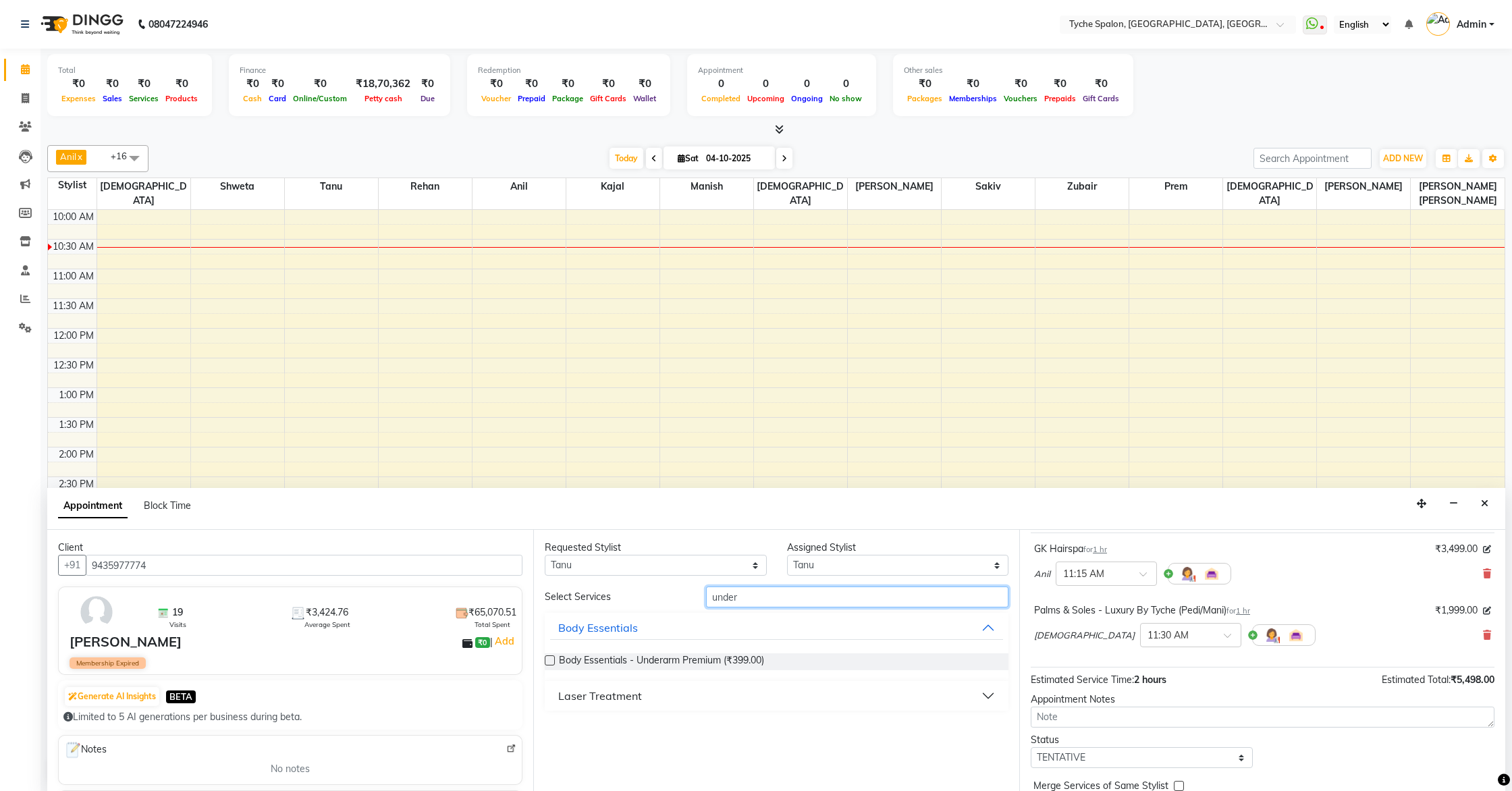
type input "under"
click at [549, 660] on label at bounding box center [549, 661] width 10 height 10
click at [549, 660] on input "checkbox" at bounding box center [549, 661] width 9 height 9
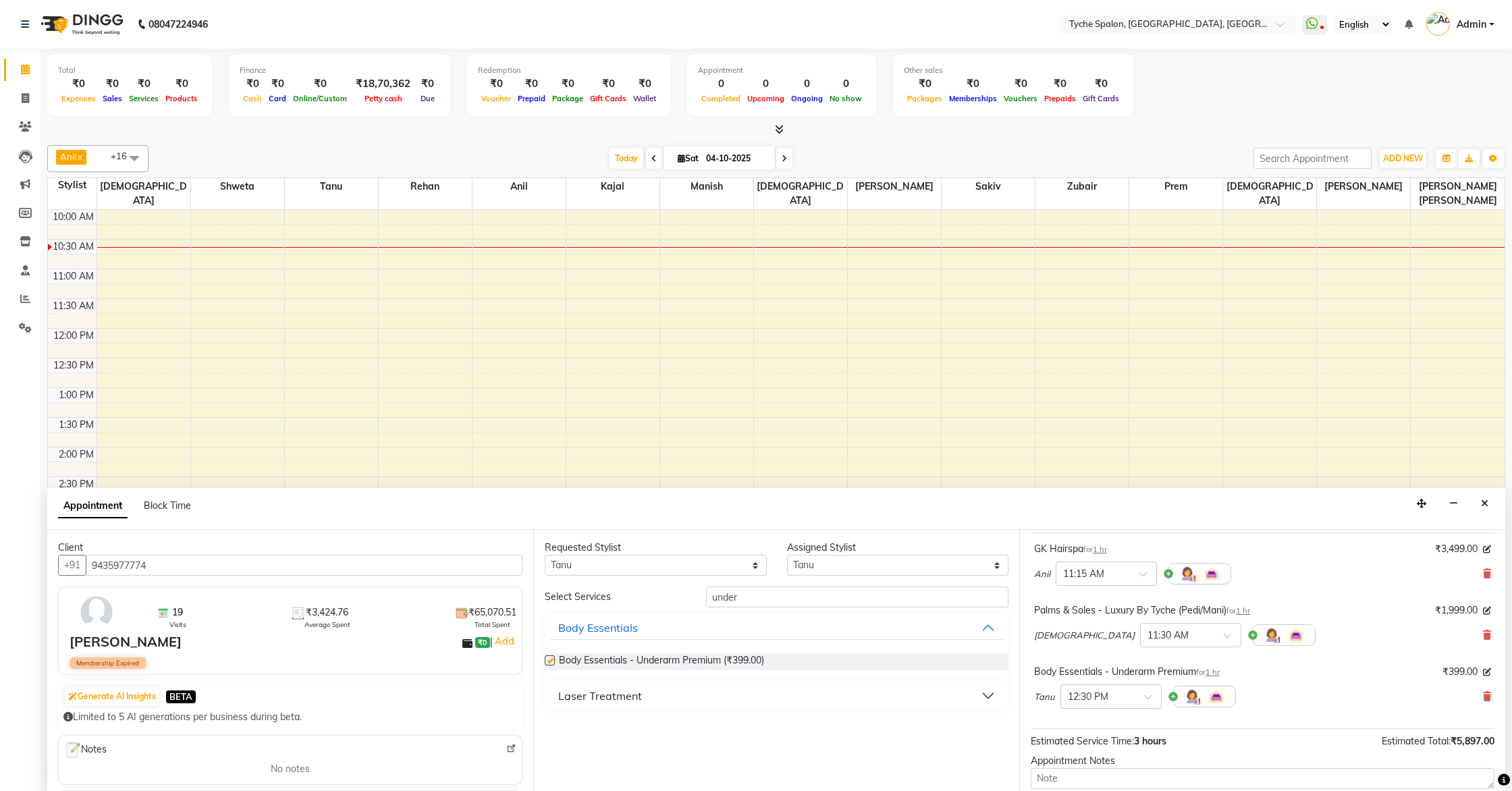
checkbox input "false"
click at [1122, 694] on input "text" at bounding box center [1097, 696] width 59 height 14
click at [1099, 719] on div "11:45 AM" at bounding box center [1111, 716] width 100 height 25
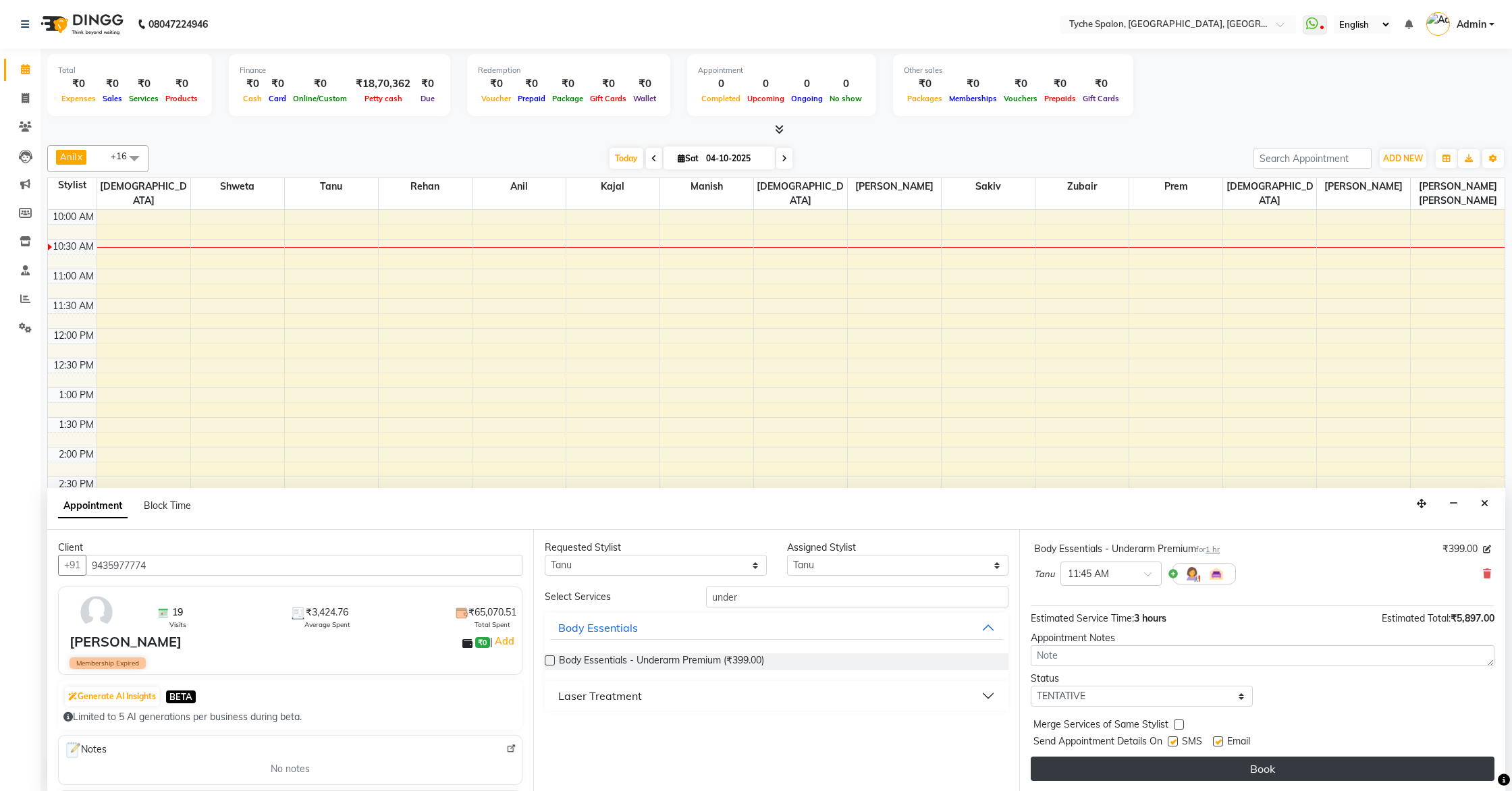
click at [1302, 764] on button "Book" at bounding box center [1263, 769] width 464 height 24
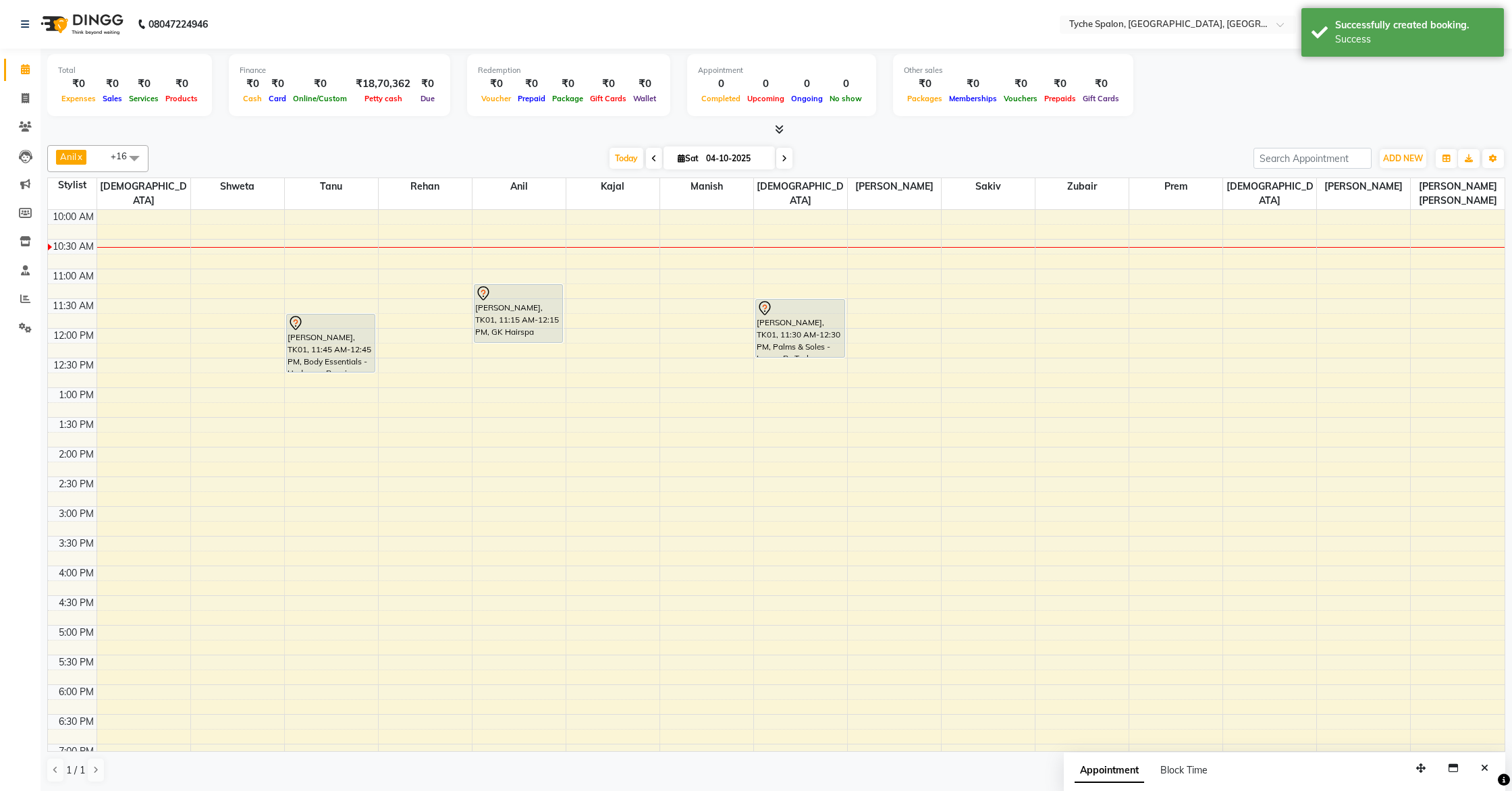
scroll to position [0, 0]
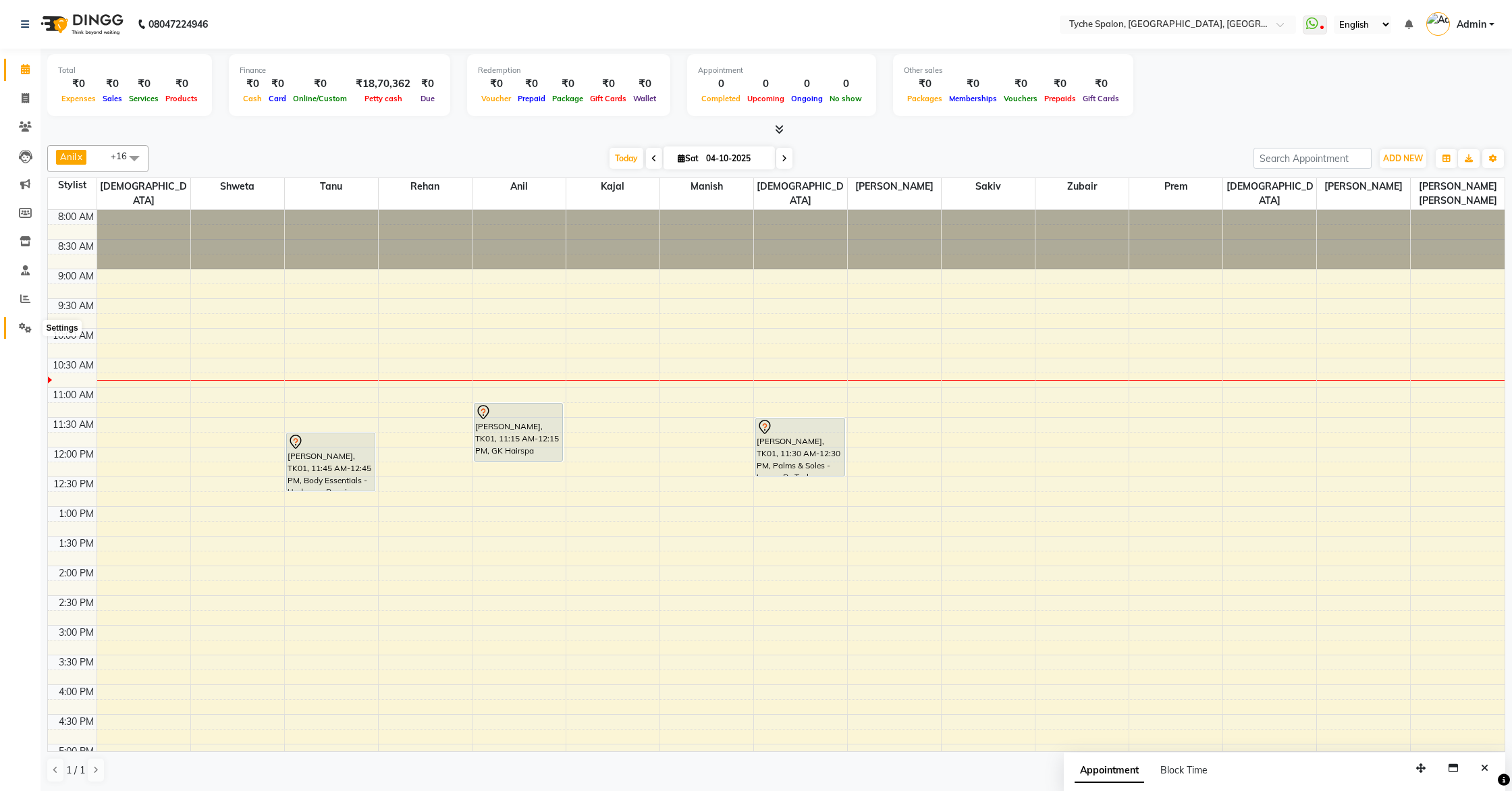
click at [25, 327] on icon at bounding box center [25, 327] width 13 height 10
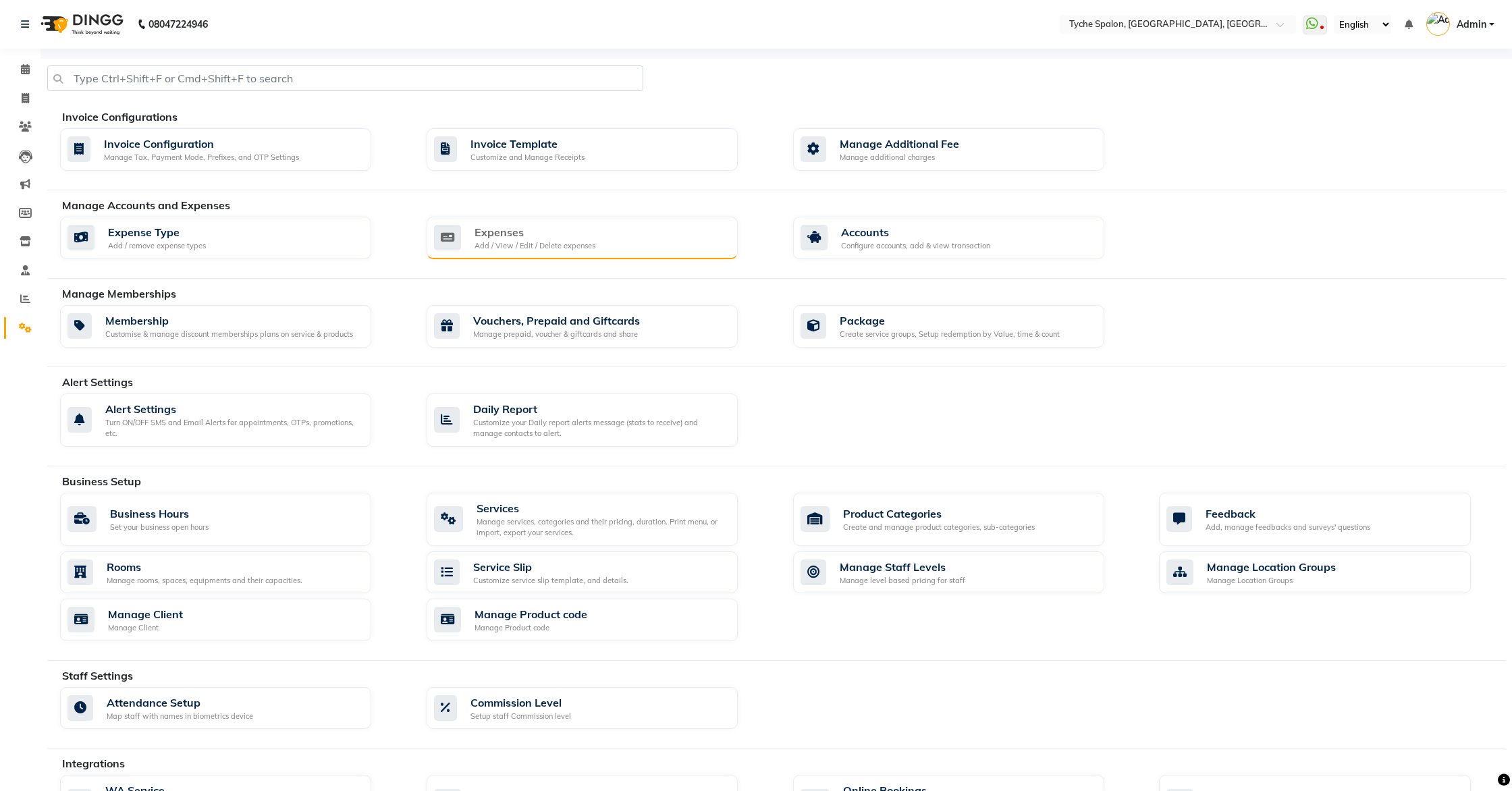
click at [503, 233] on div "Expenses" at bounding box center [535, 232] width 121 height 16
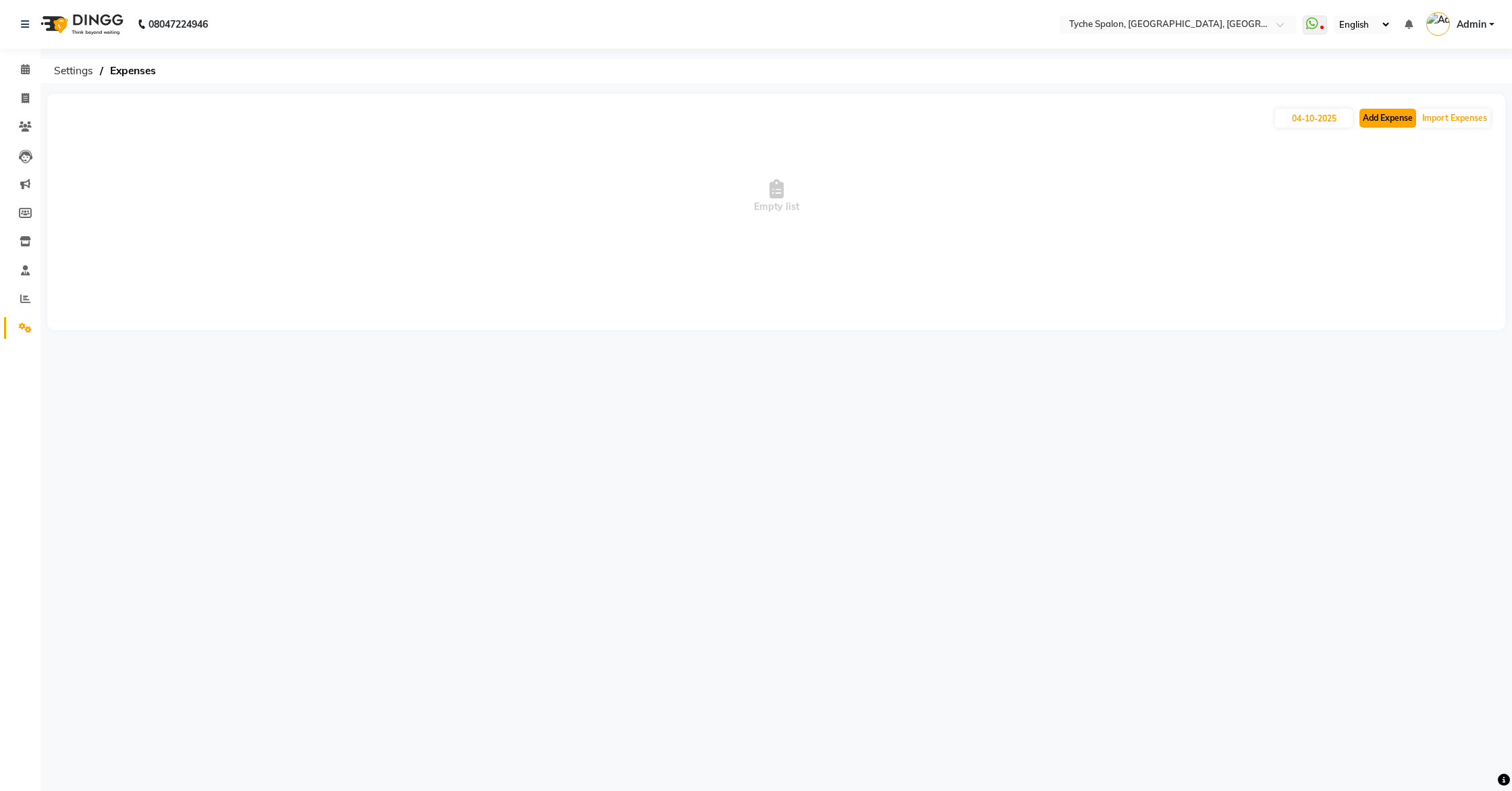
click at [1372, 118] on button "Add Expense" at bounding box center [1387, 118] width 56 height 19
select select "1"
select select "5315"
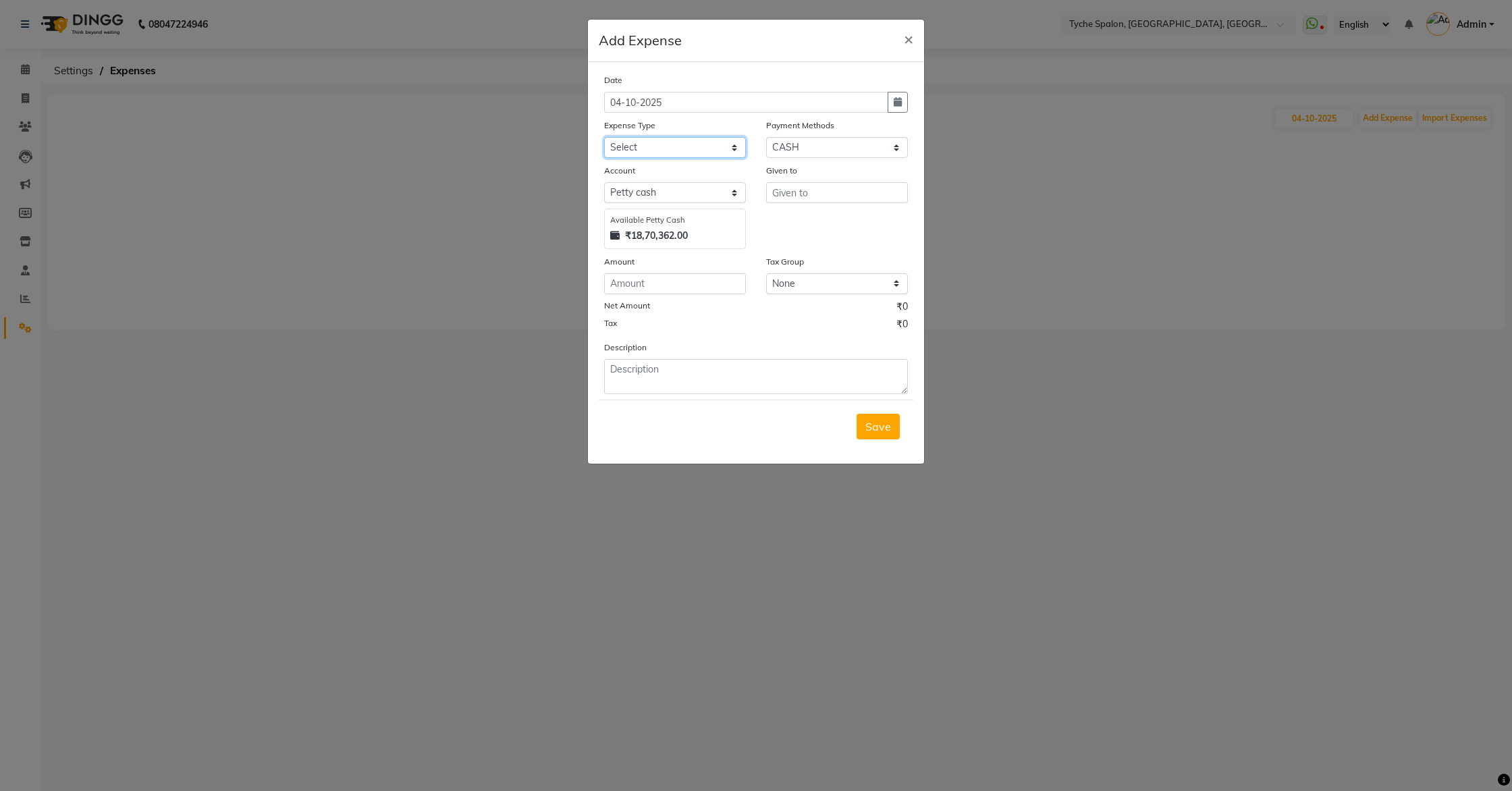
click at [658, 146] on select "Select Advance Salary Bank charges Car maintenance Cash transfer to bank Cash t…" at bounding box center [675, 148] width 142 height 21
select select "10"
click at [604, 137] on select "Select Advance Salary Bank charges Car maintenance Cash transfer to bank Cash t…" at bounding box center [675, 148] width 142 height 21
click at [656, 280] on input "number" at bounding box center [675, 284] width 142 height 21
type input "40"
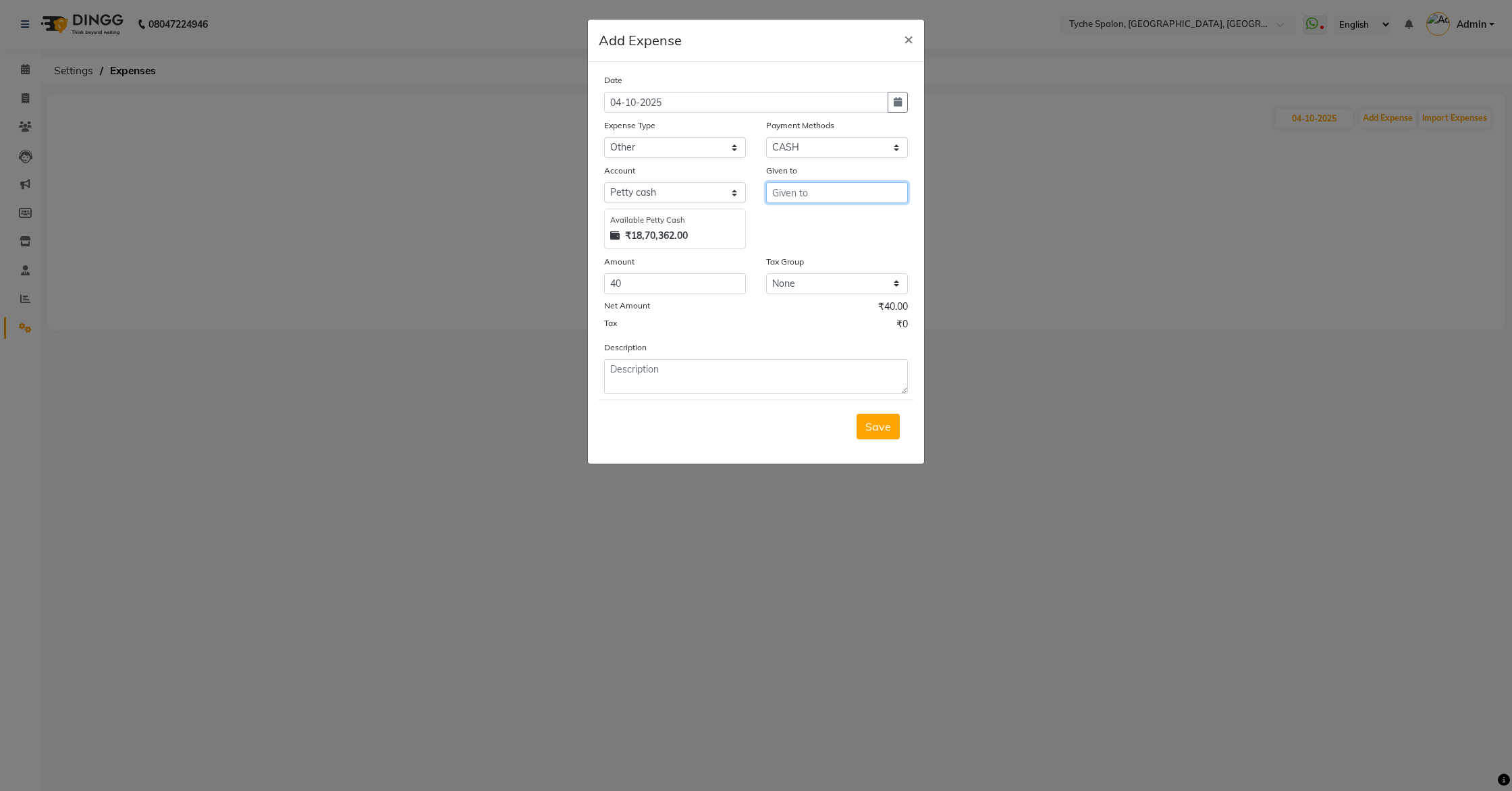
click at [793, 197] on input "text" at bounding box center [837, 193] width 142 height 21
type input "[PERSON_NAME]"
click at [666, 378] on textarea at bounding box center [756, 377] width 304 height 35
click at [616, 370] on textarea "2laddooos for mandir" at bounding box center [756, 377] width 304 height 35
click at [647, 369] on textarea "2 laddooos for mandir" at bounding box center [756, 377] width 304 height 35
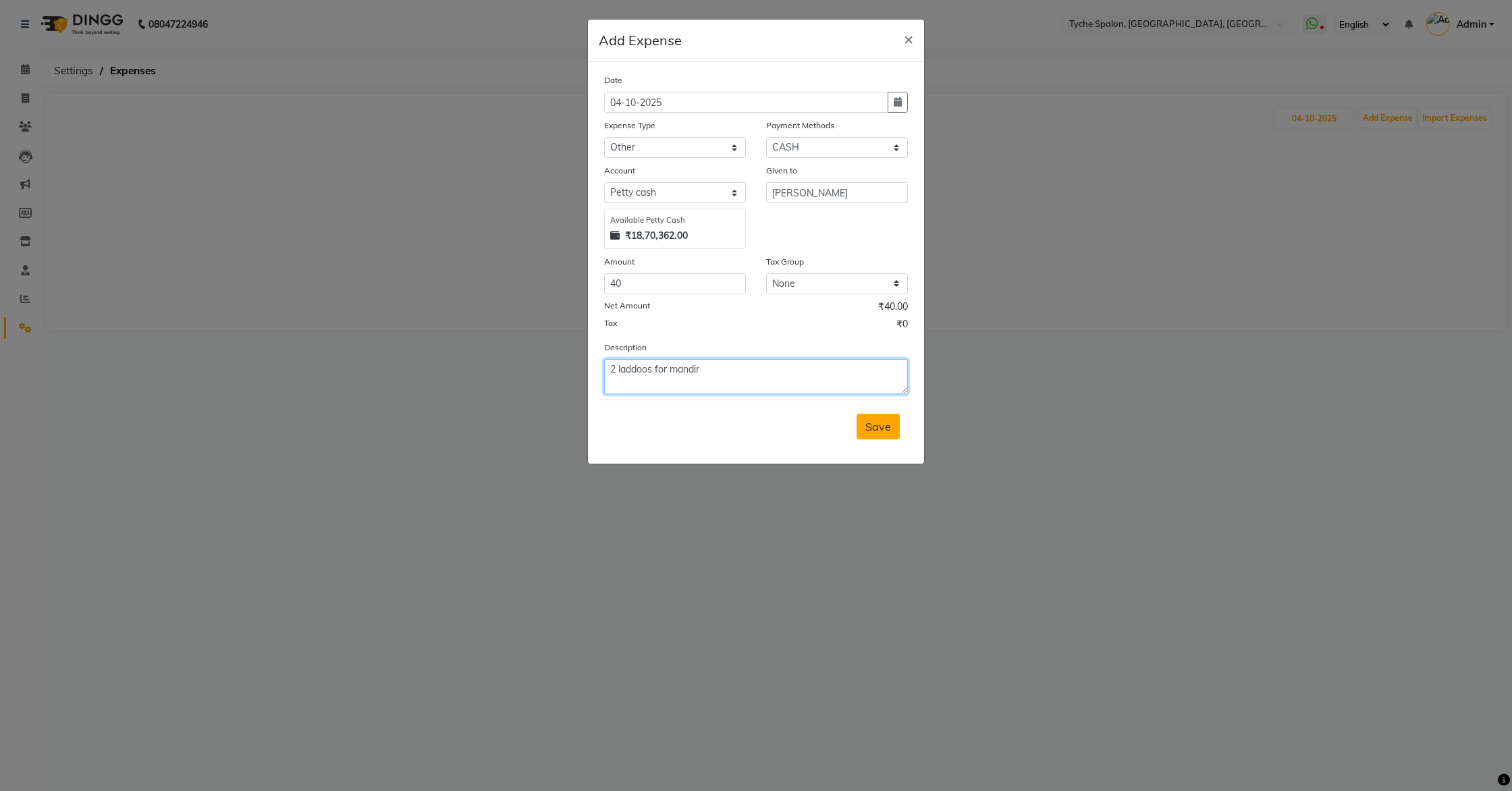
type textarea "2 laddoos for mandir"
click at [879, 430] on span "Save" at bounding box center [878, 426] width 26 height 13
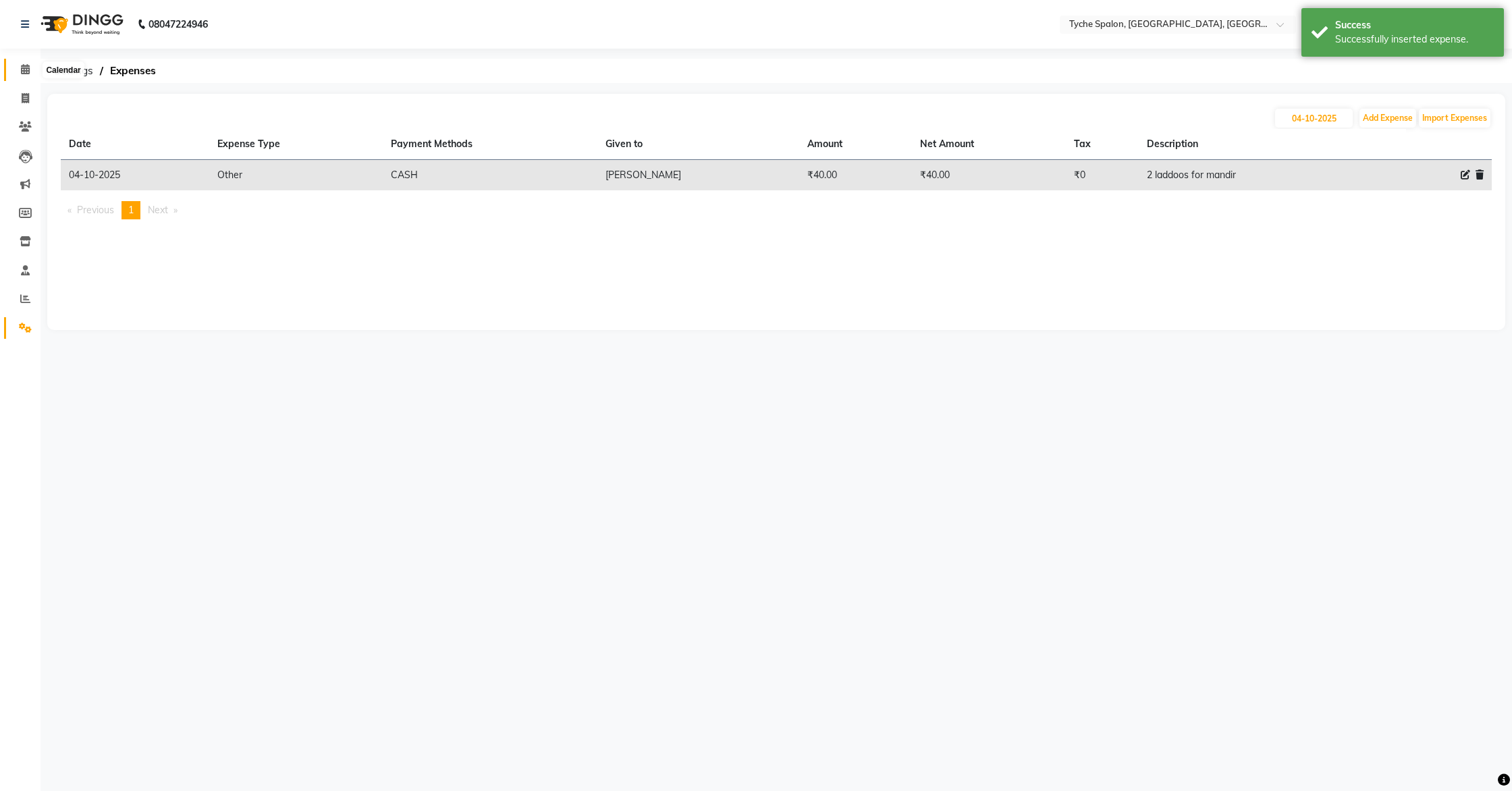
click at [17, 64] on span at bounding box center [25, 70] width 24 height 15
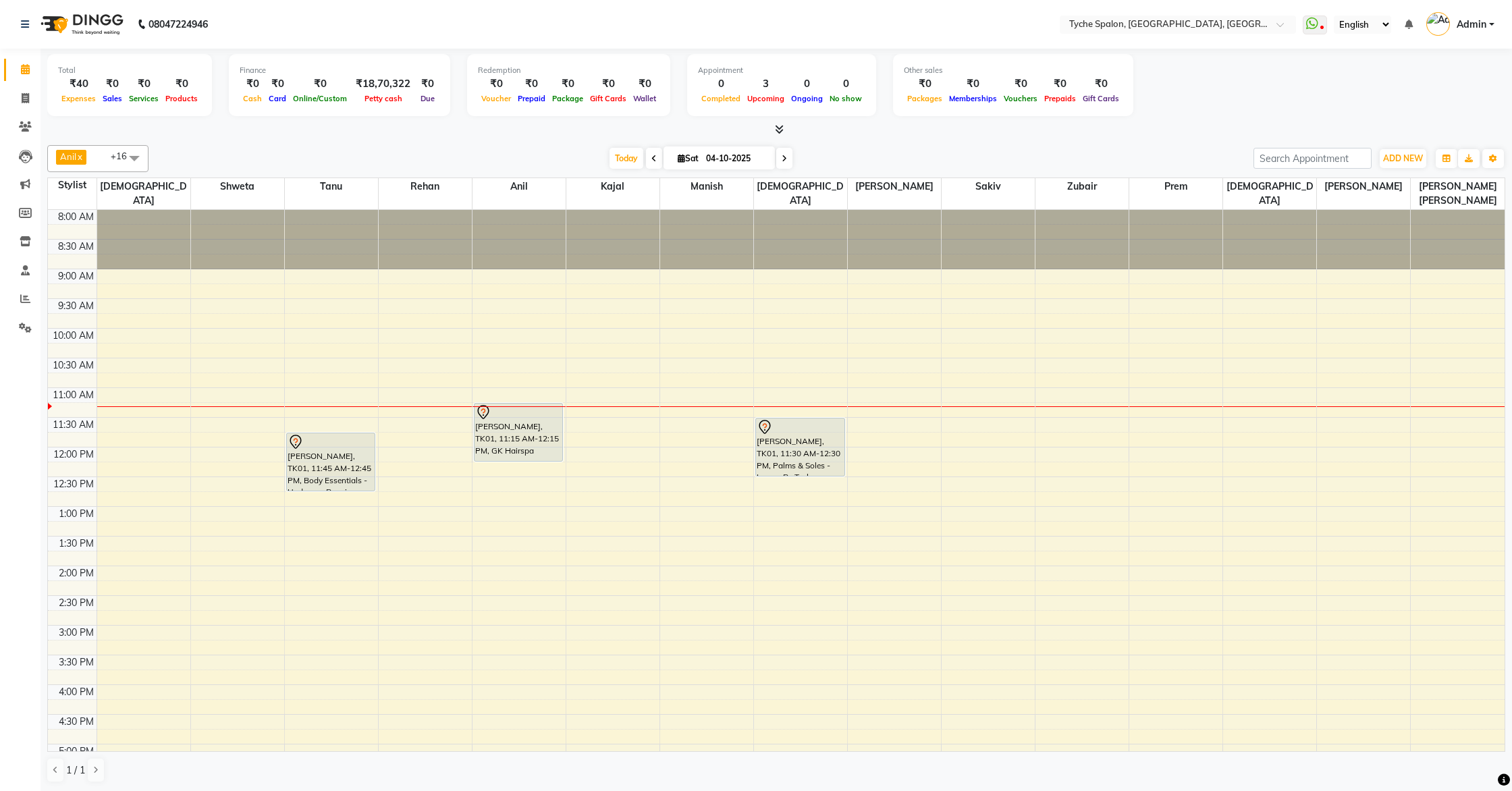
scroll to position [1, 0]
click at [315, 441] on div "[PERSON_NAME], TK01, 11:45 AM-12:45 PM, Body Essentials - Underarm Premium" at bounding box center [331, 462] width 88 height 57
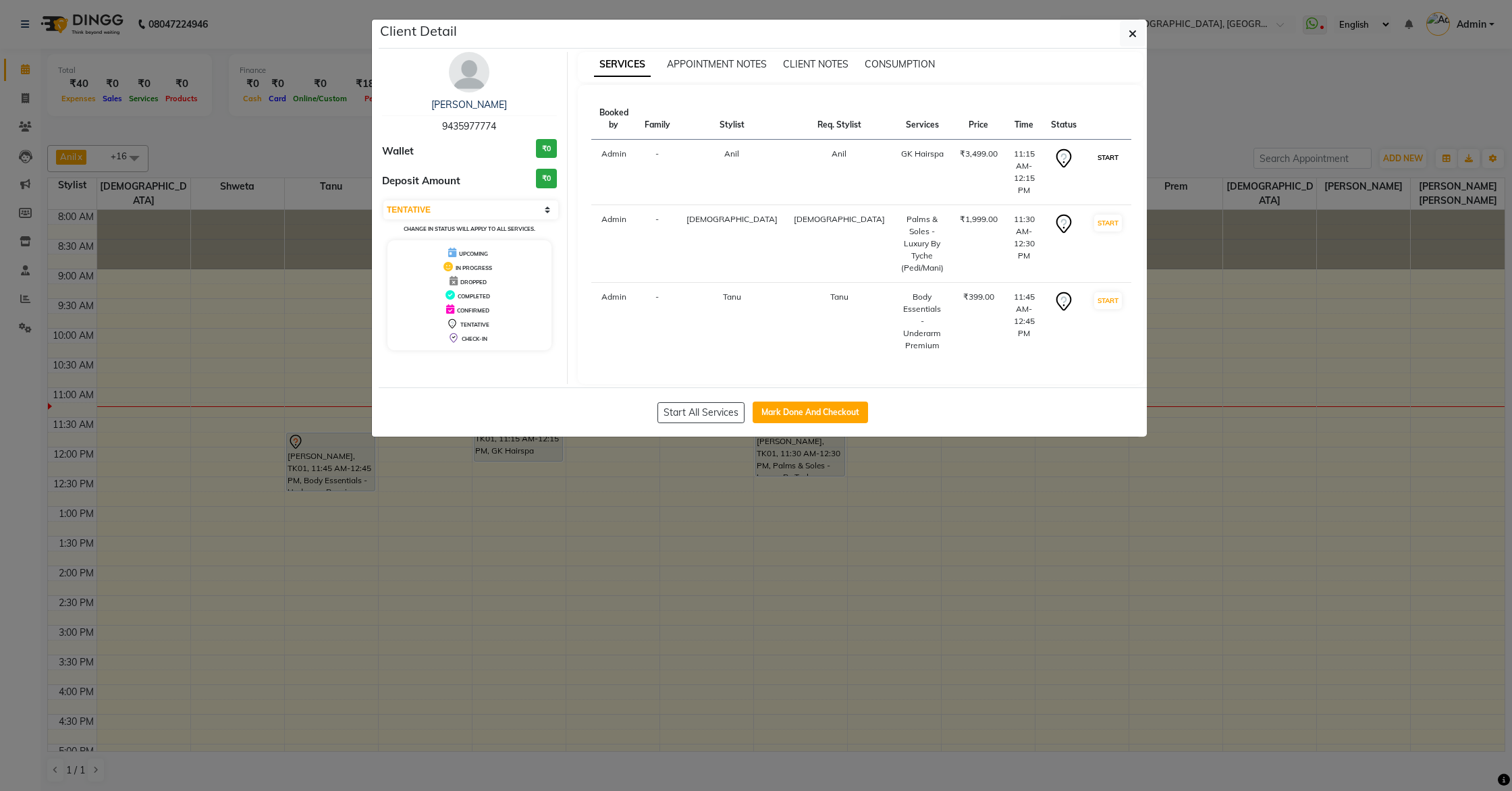
click at [1108, 149] on button "START" at bounding box center [1108, 157] width 28 height 17
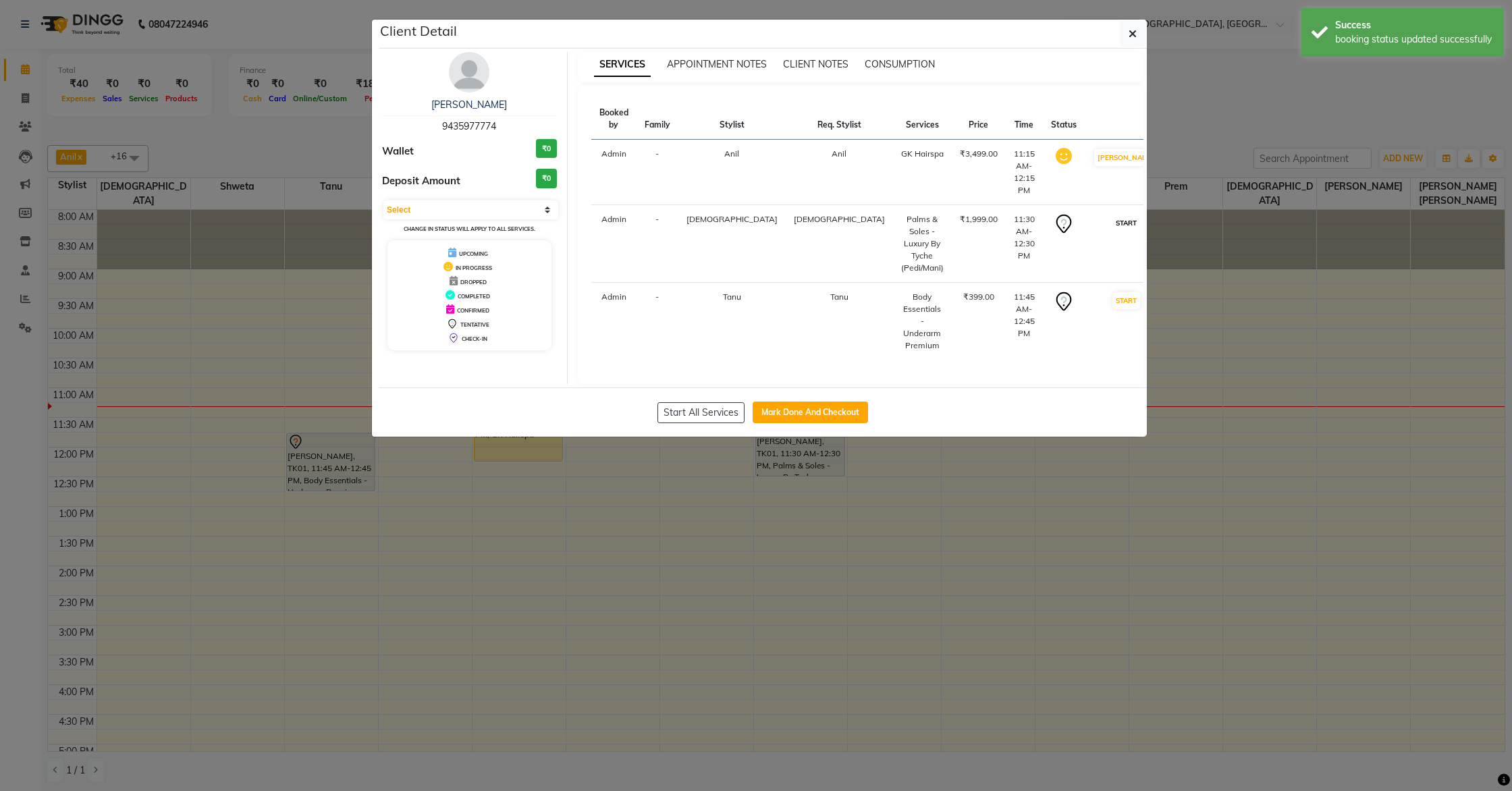
click at [1112, 214] on button "START" at bounding box center [1126, 223] width 28 height 17
click at [1112, 292] on button "START" at bounding box center [1126, 301] width 28 height 17
select select "1"
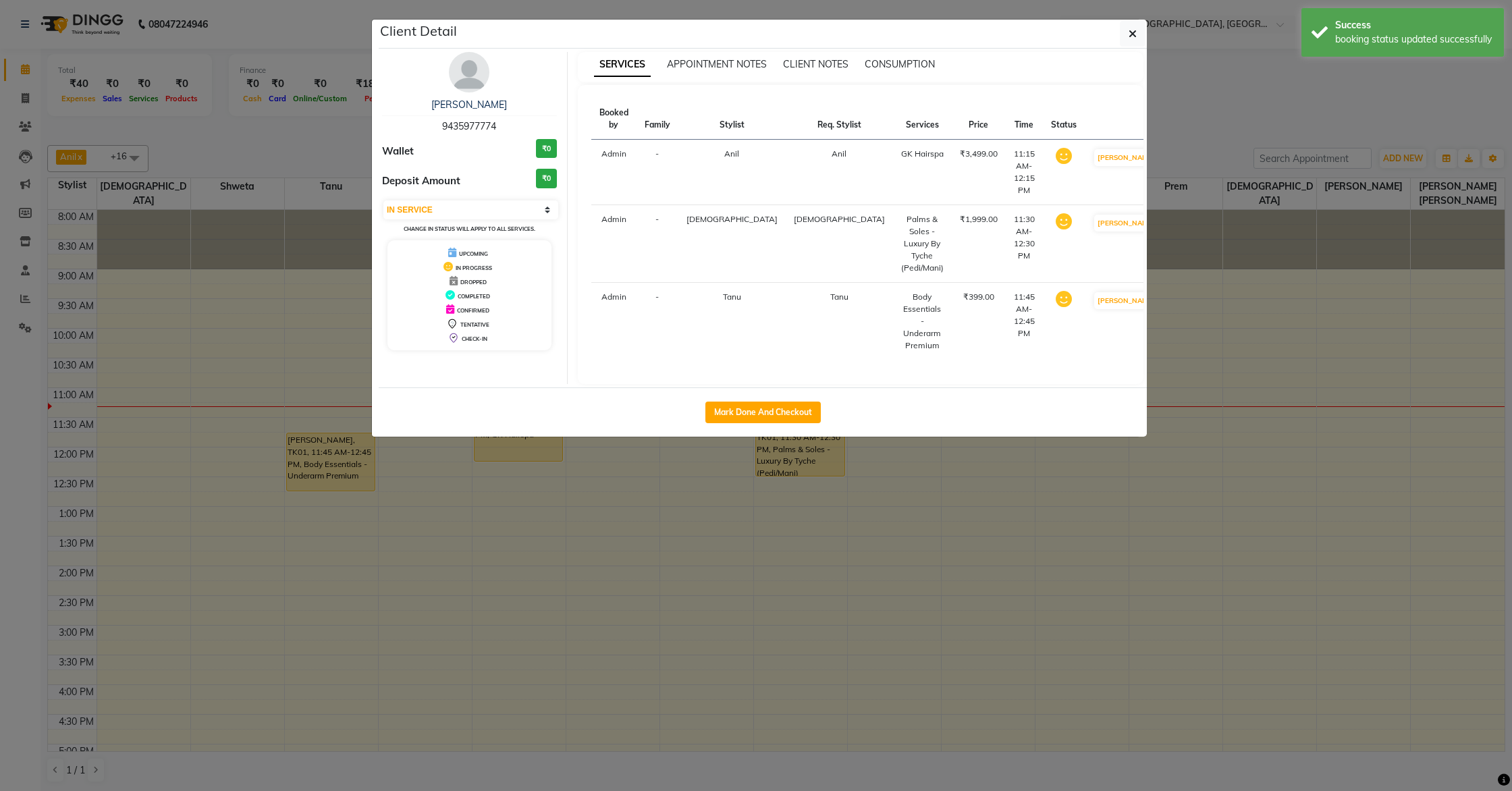
click at [766, 412] on ngb-modal-window "Client Detail [PERSON_NAME] 9435977774 Wallet ₹0 Deposit Amount ₹0 Select IN SE…" at bounding box center [756, 396] width 1512 height 791
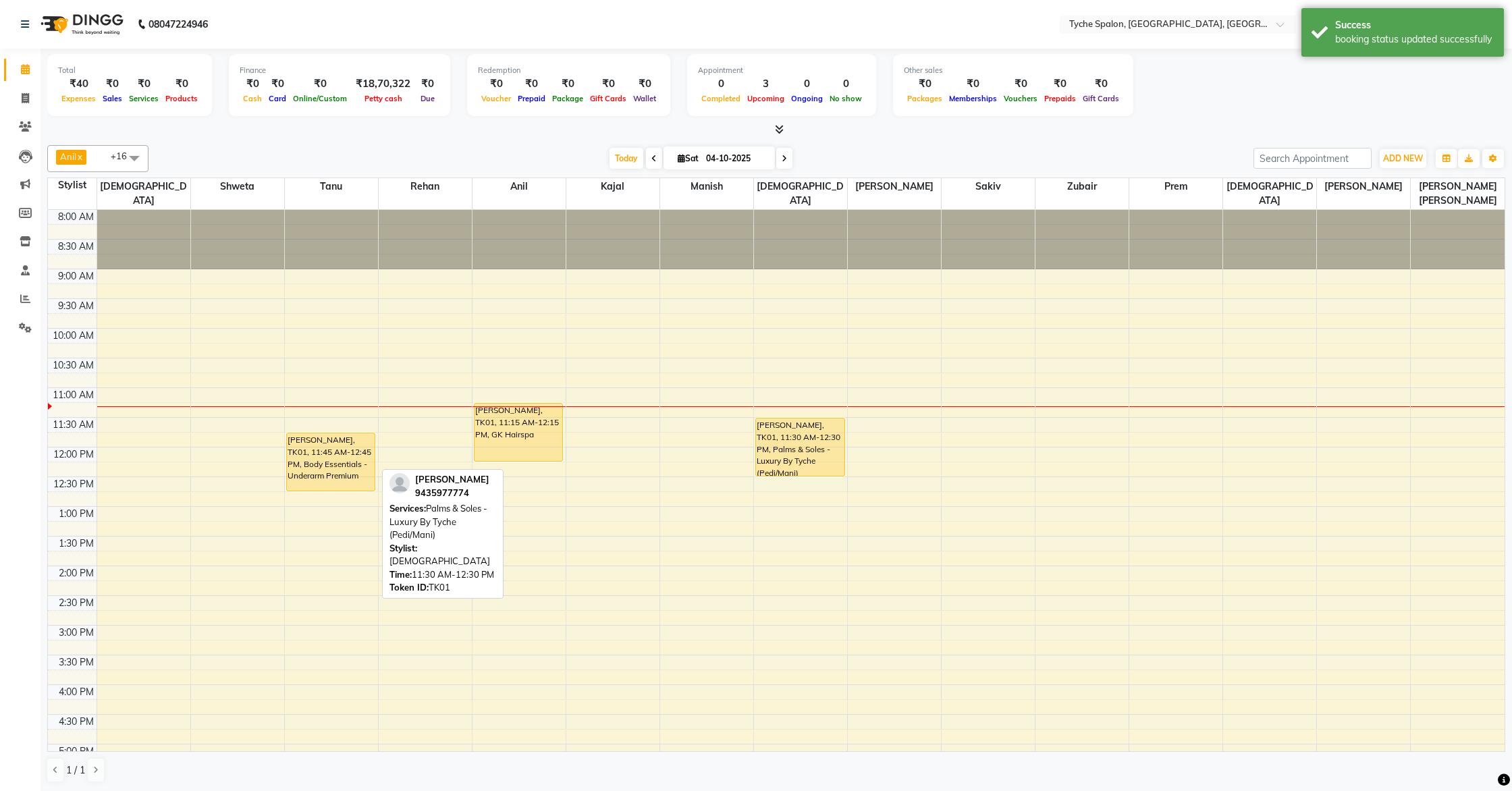
click at [785, 429] on div "[PERSON_NAME], TK01, 11:30 AM-12:30 PM, Palms & Soles - Luxury By Tyche (Pedi/M…" at bounding box center [800, 447] width 88 height 57
select select "1"
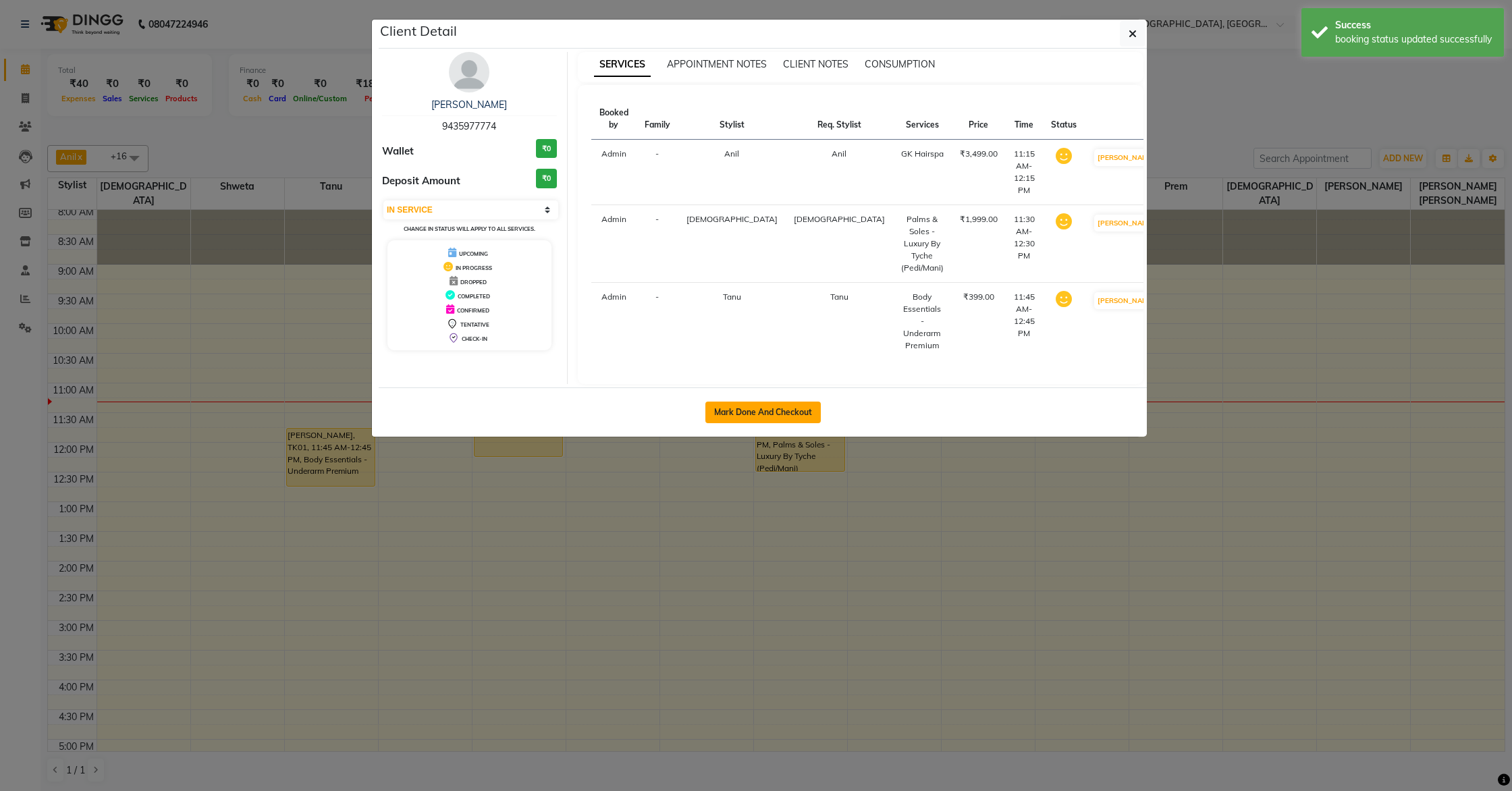
scroll to position [10, 0]
click at [780, 402] on button "Mark Done And Checkout" at bounding box center [763, 412] width 116 height 22
select select "service"
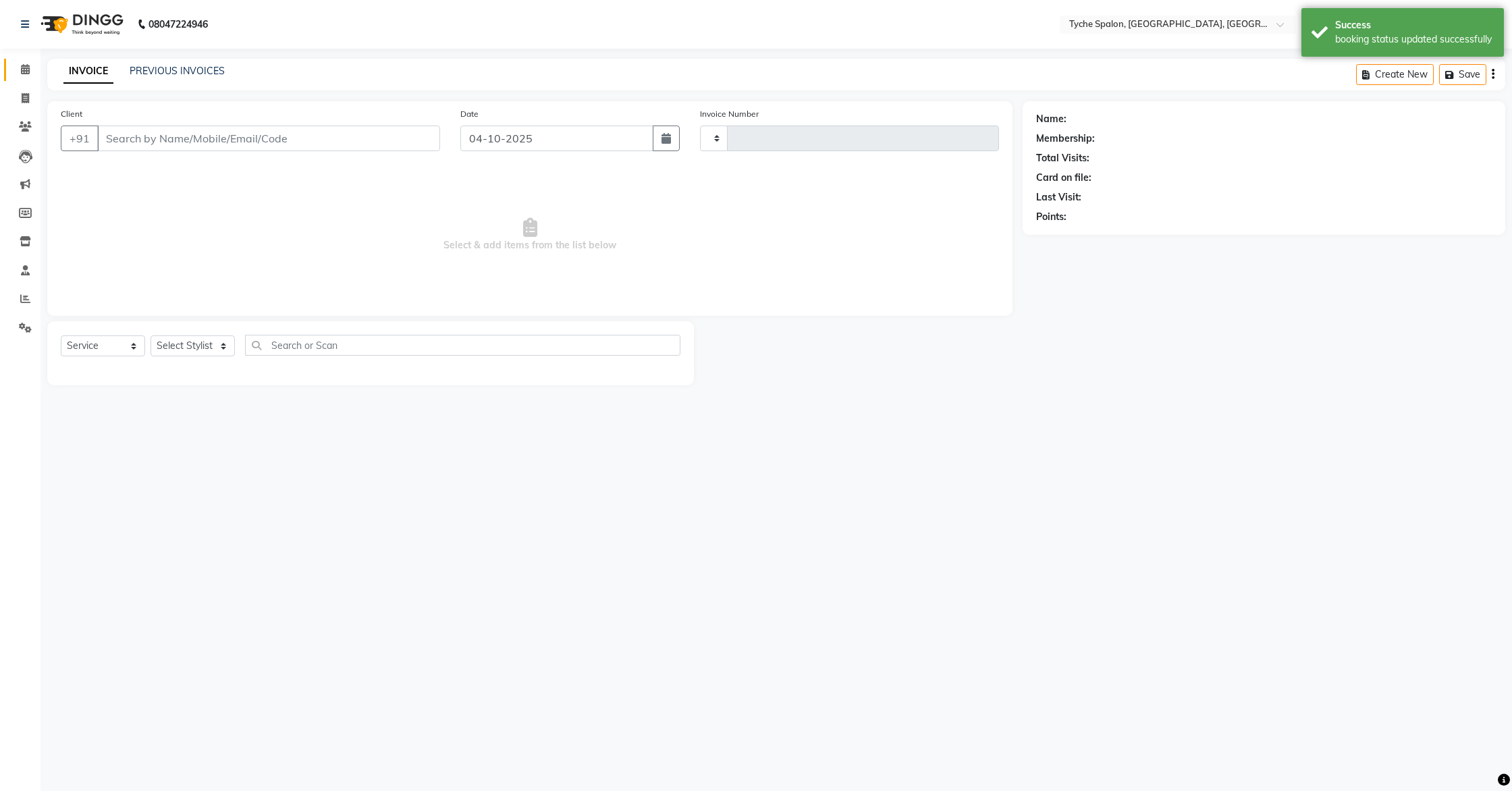
type input "1151"
select select "6320"
type input "9435977774"
select select "49884"
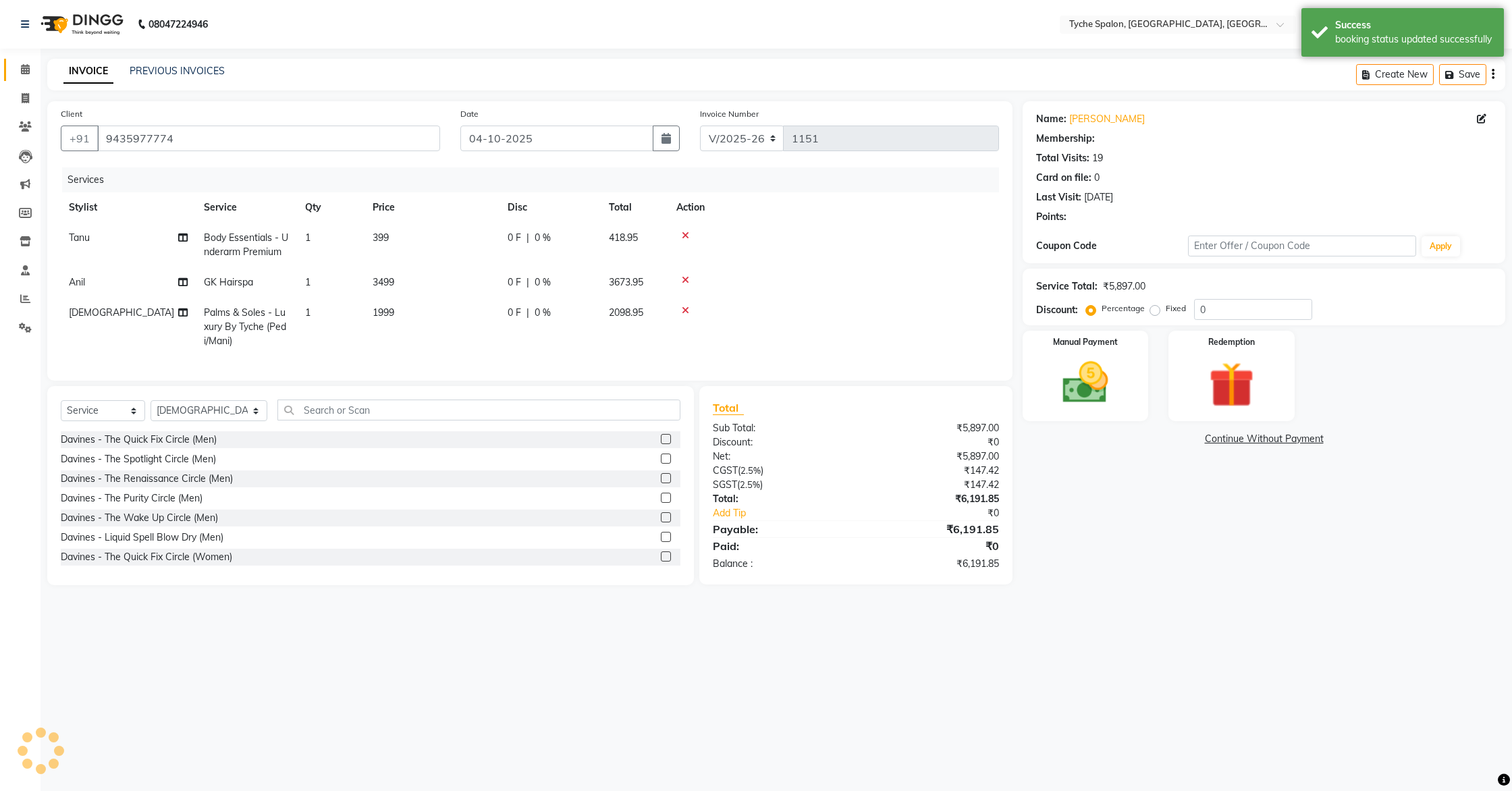
select select "1: Object"
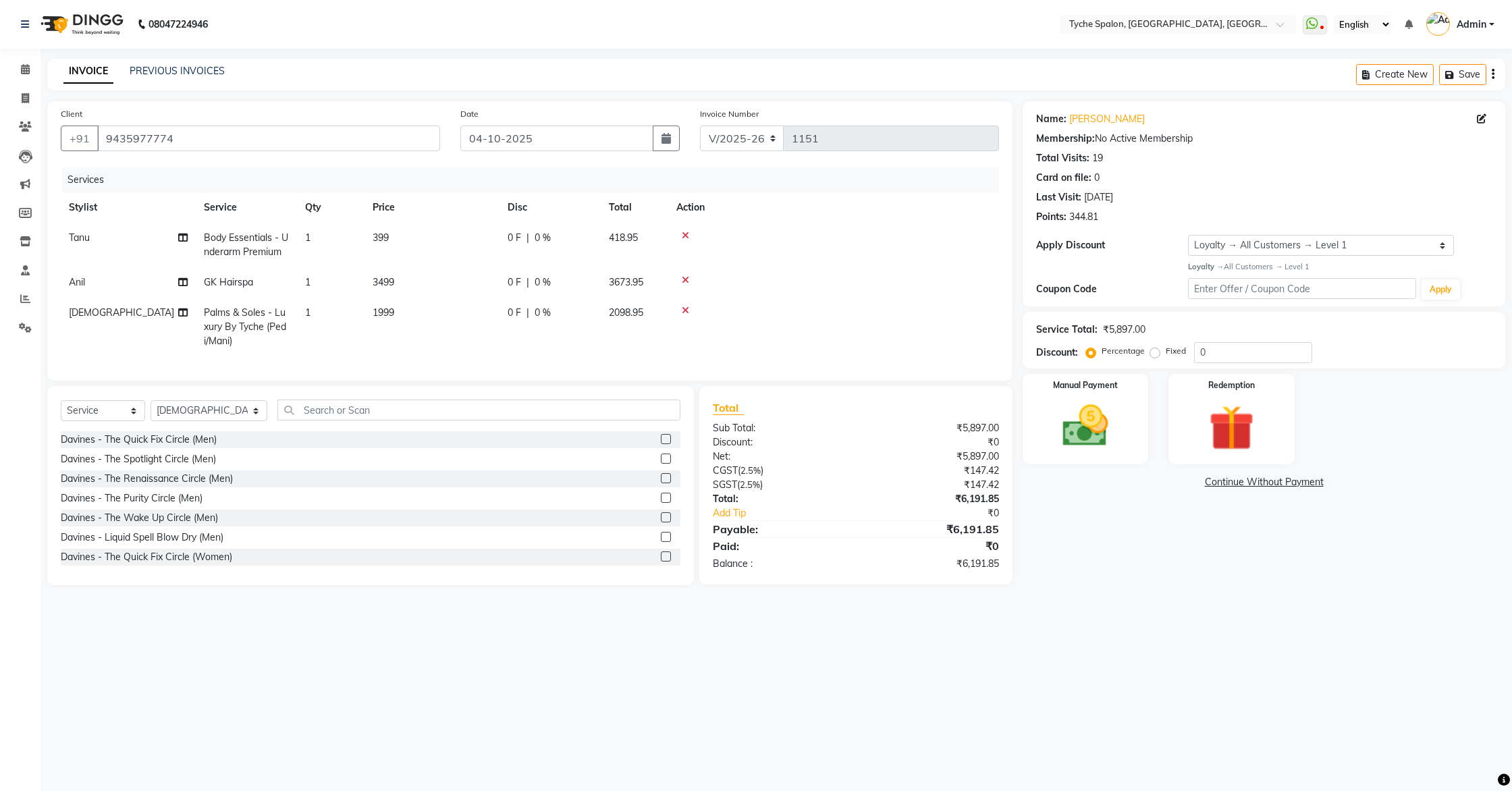
click at [688, 233] on div at bounding box center [834, 236] width 315 height 10
click at [686, 233] on icon at bounding box center [685, 236] width 8 height 10
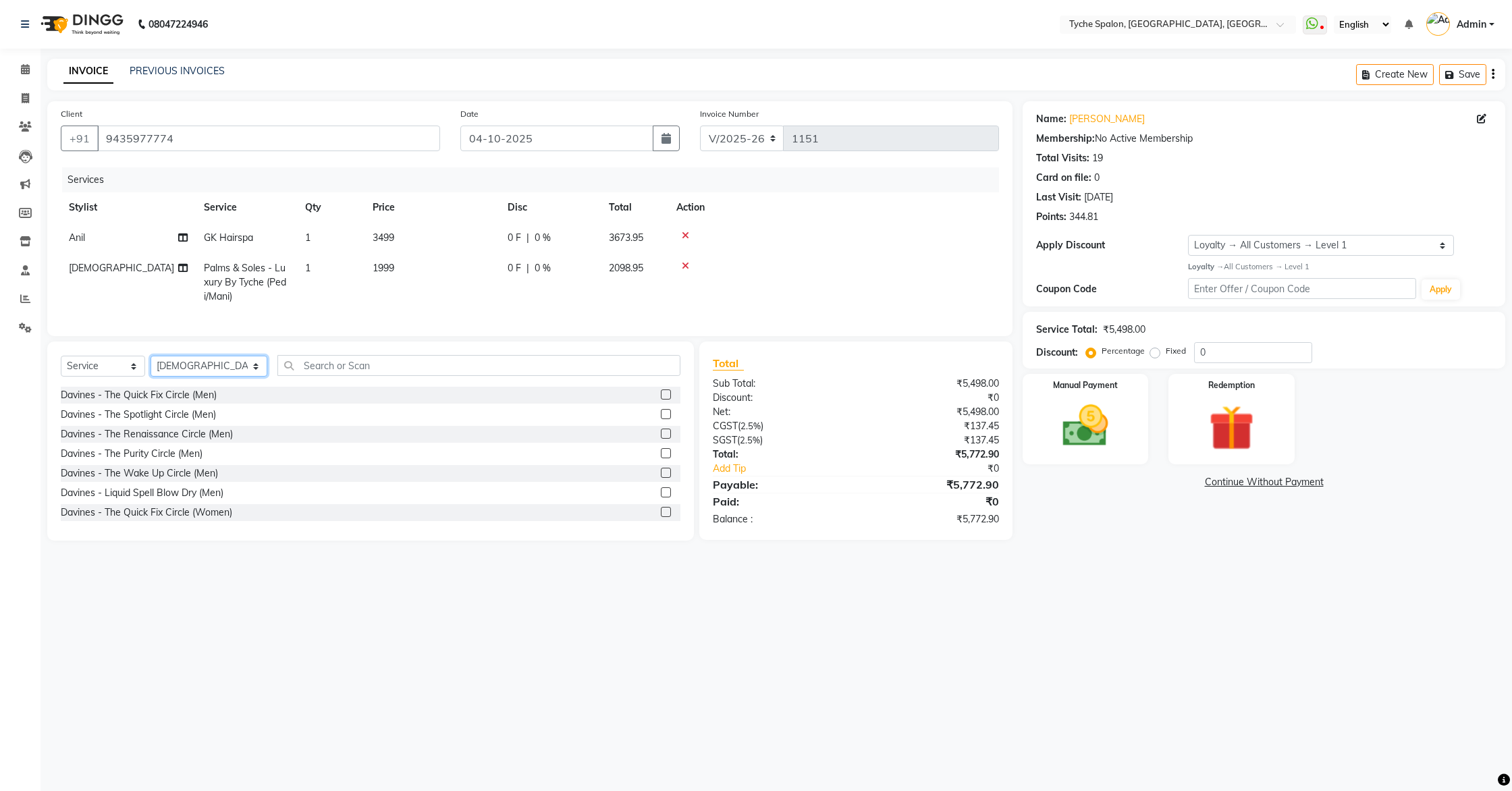
click at [209, 363] on select "Select Stylist [PERSON_NAME] [PERSON_NAME] [PERSON_NAME] [PERSON_NAME] [PERSON_…" at bounding box center [209, 366] width 117 height 21
select select "74431"
click at [150, 356] on select "Select Stylist [PERSON_NAME] [PERSON_NAME] [PERSON_NAME] [PERSON_NAME] [PERSON_…" at bounding box center [209, 366] width 117 height 21
click at [300, 363] on input "text" at bounding box center [480, 366] width 404 height 21
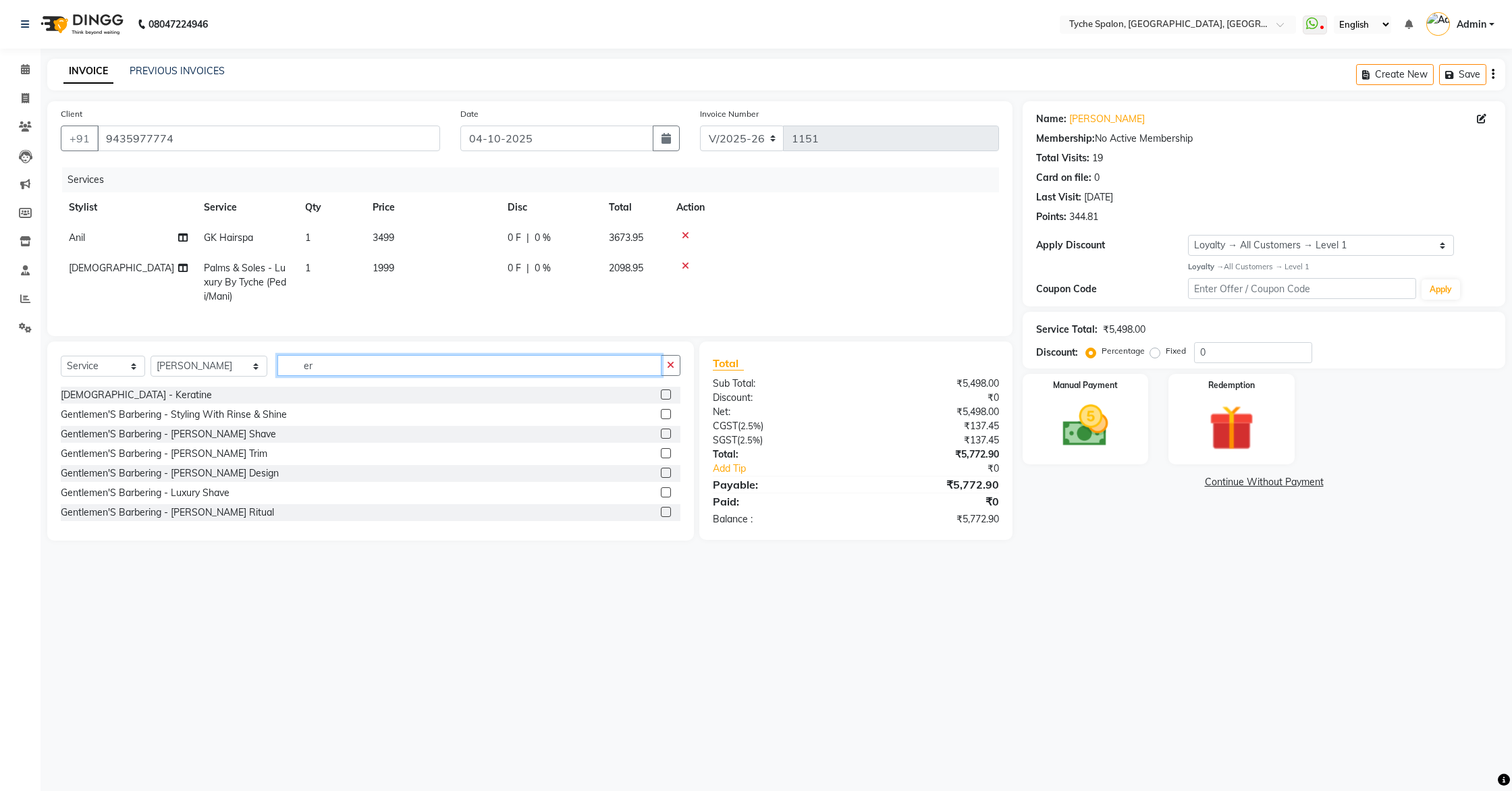
type input "e"
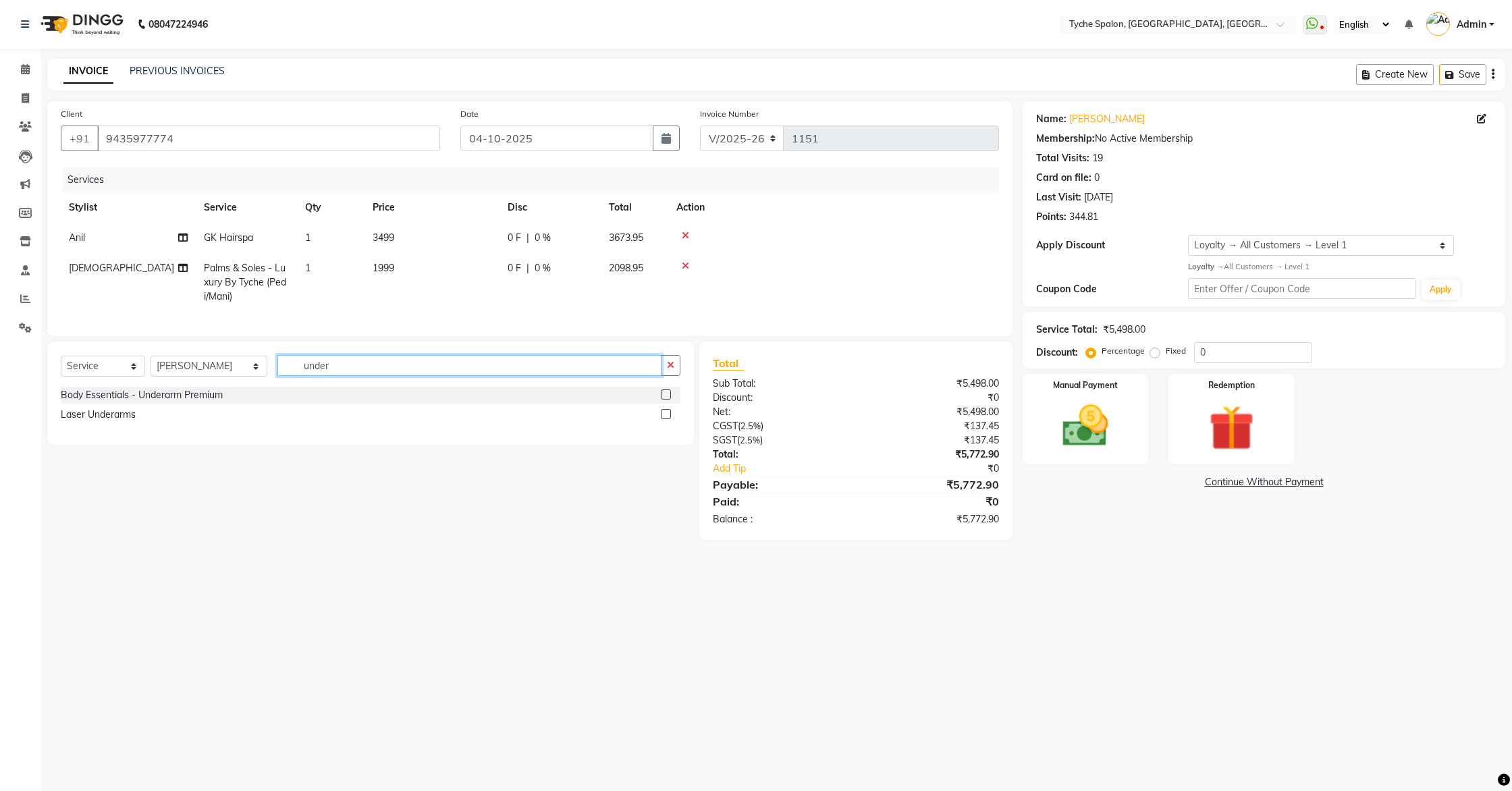
type input "under"
click at [663, 393] on label at bounding box center [666, 394] width 10 height 10
click at [663, 393] on input "checkbox" at bounding box center [665, 395] width 9 height 9
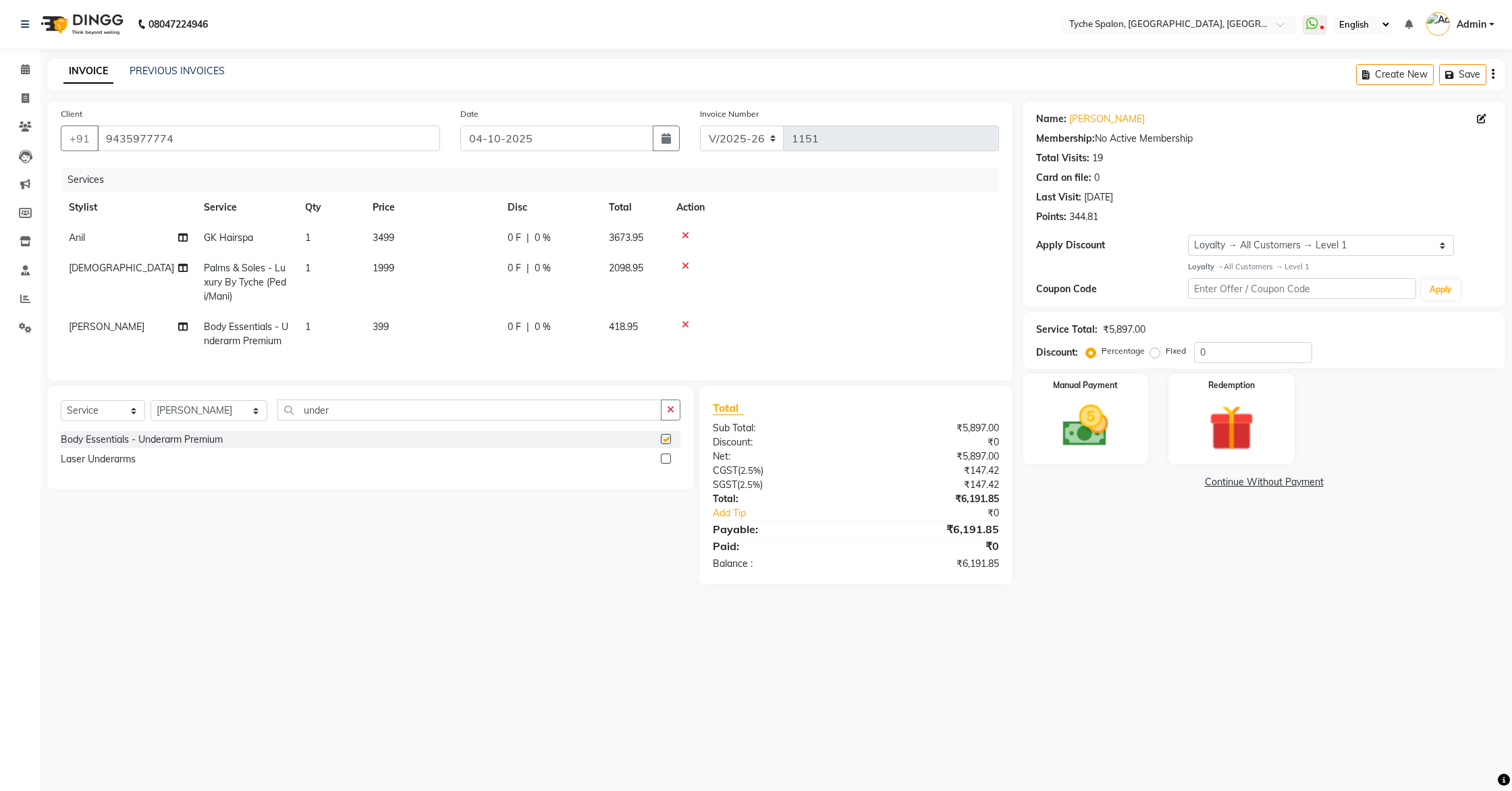
checkbox input "false"
click at [352, 417] on input "under" at bounding box center [470, 410] width 385 height 21
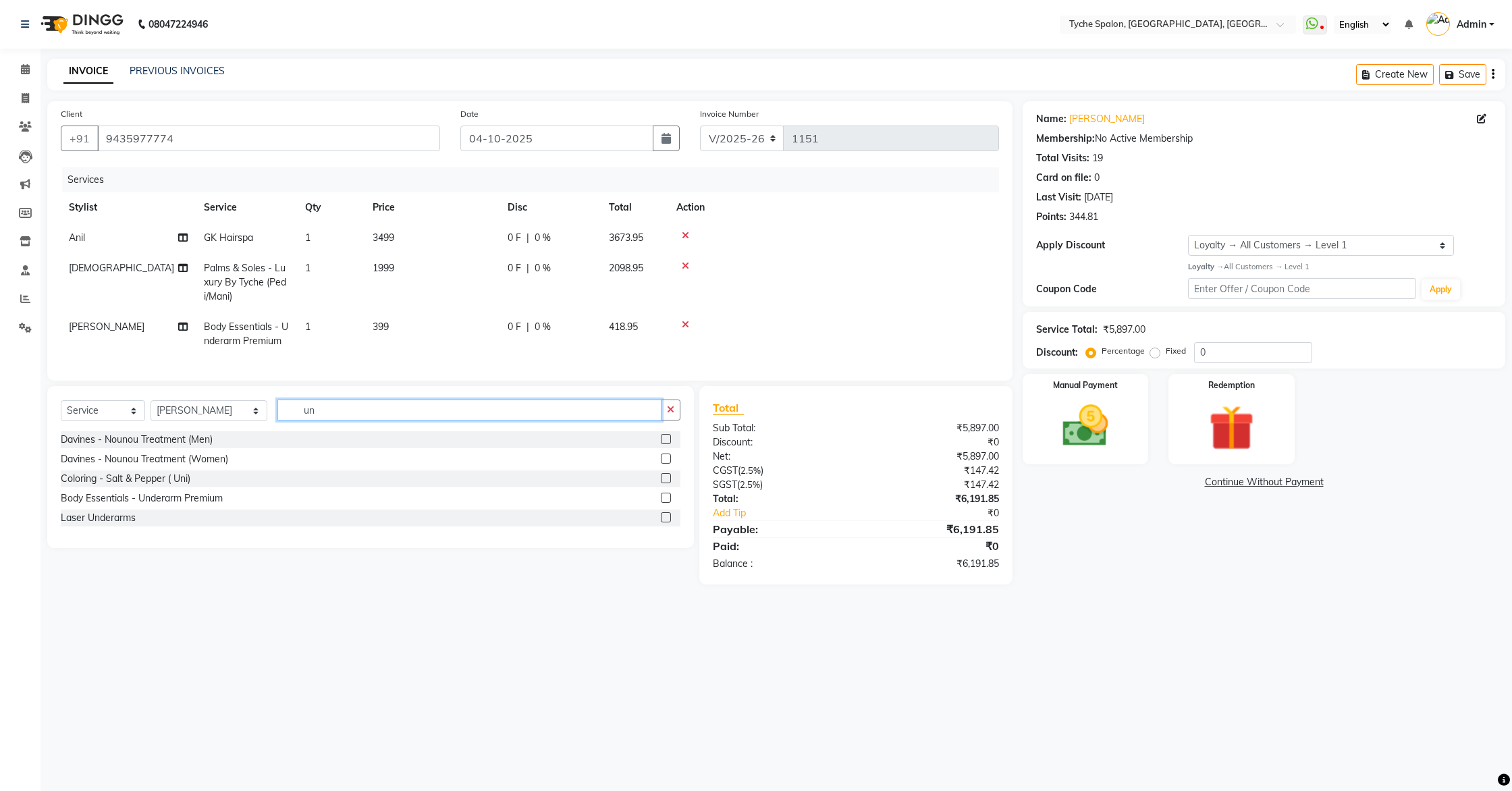
type input "u"
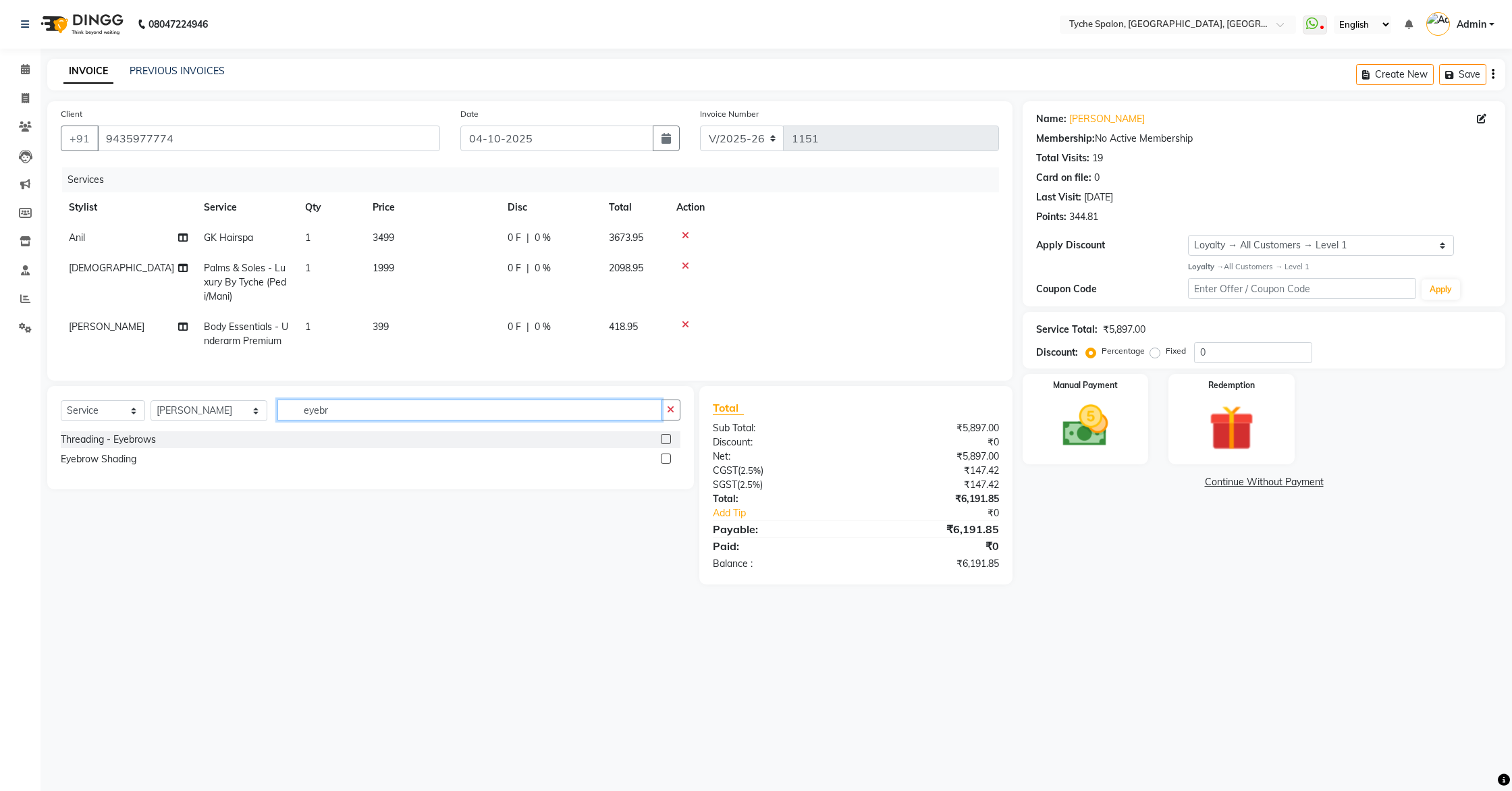
type input "eyebr"
click at [666, 437] on label at bounding box center [666, 439] width 10 height 10
click at [666, 437] on input "checkbox" at bounding box center [665, 439] width 9 height 9
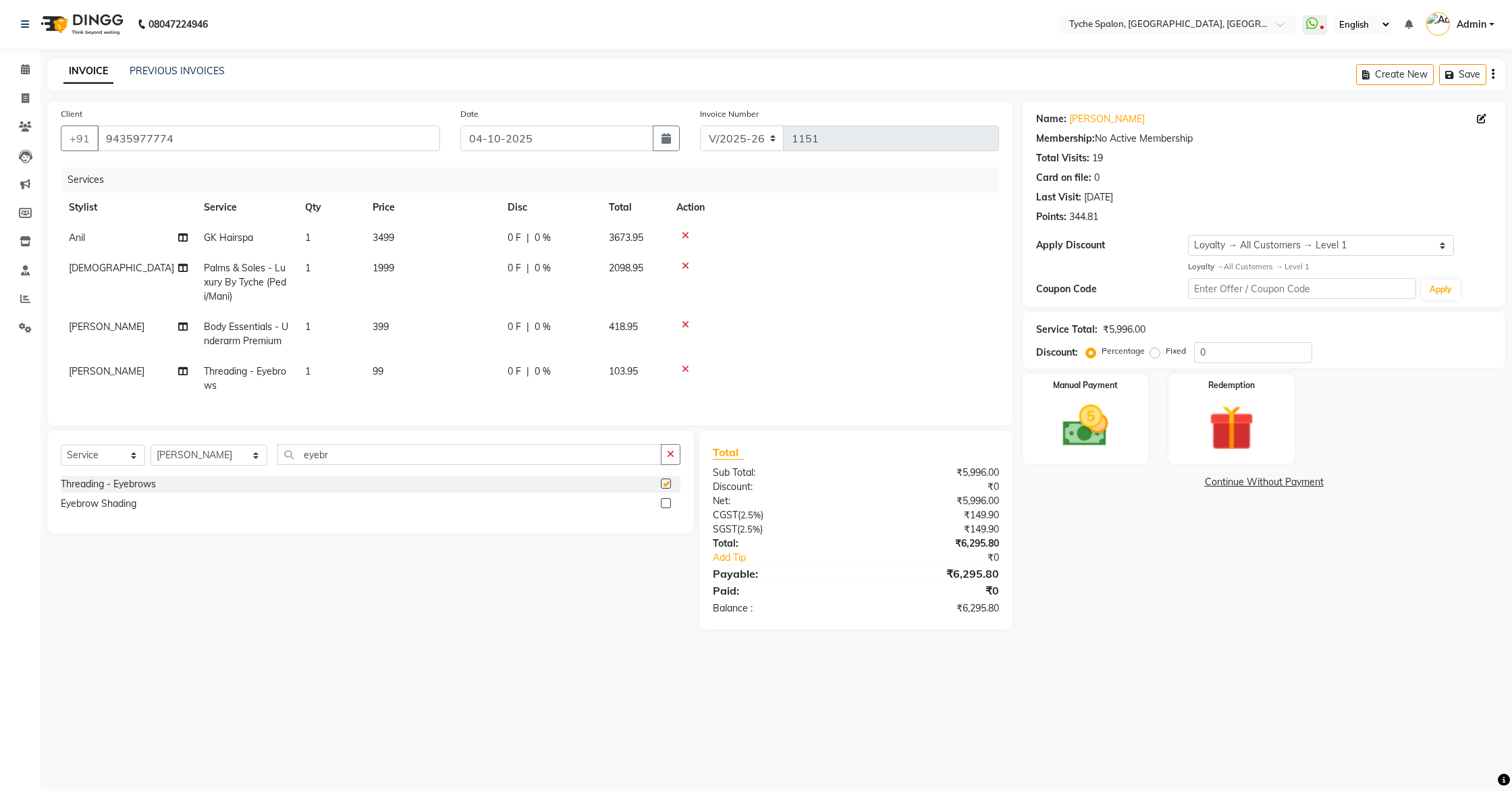
checkbox input "false"
click at [668, 502] on label at bounding box center [666, 503] width 10 height 10
click at [668, 502] on input "checkbox" at bounding box center [665, 504] width 9 height 9
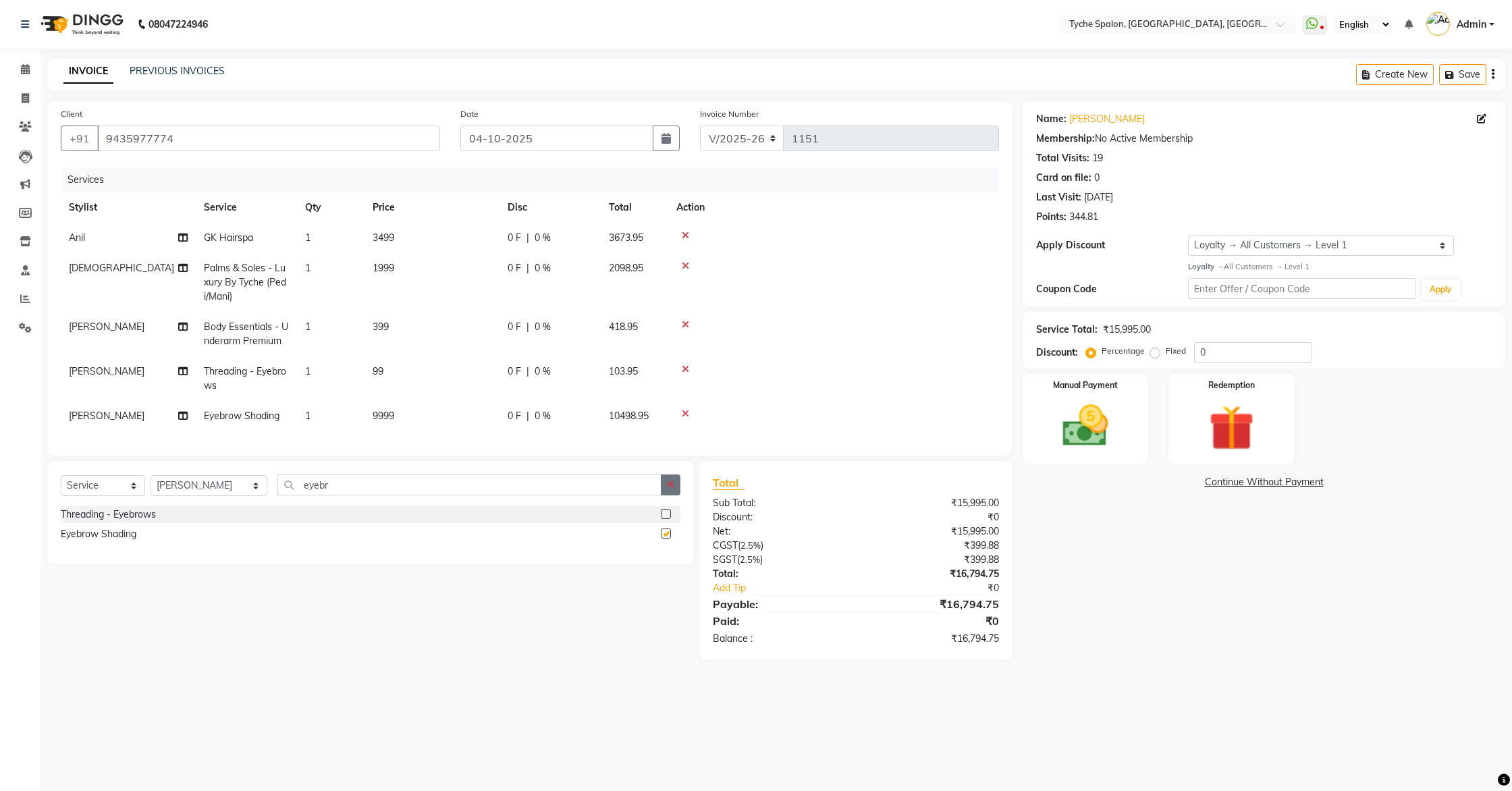
checkbox input "false"
click at [683, 416] on icon at bounding box center [685, 414] width 8 height 10
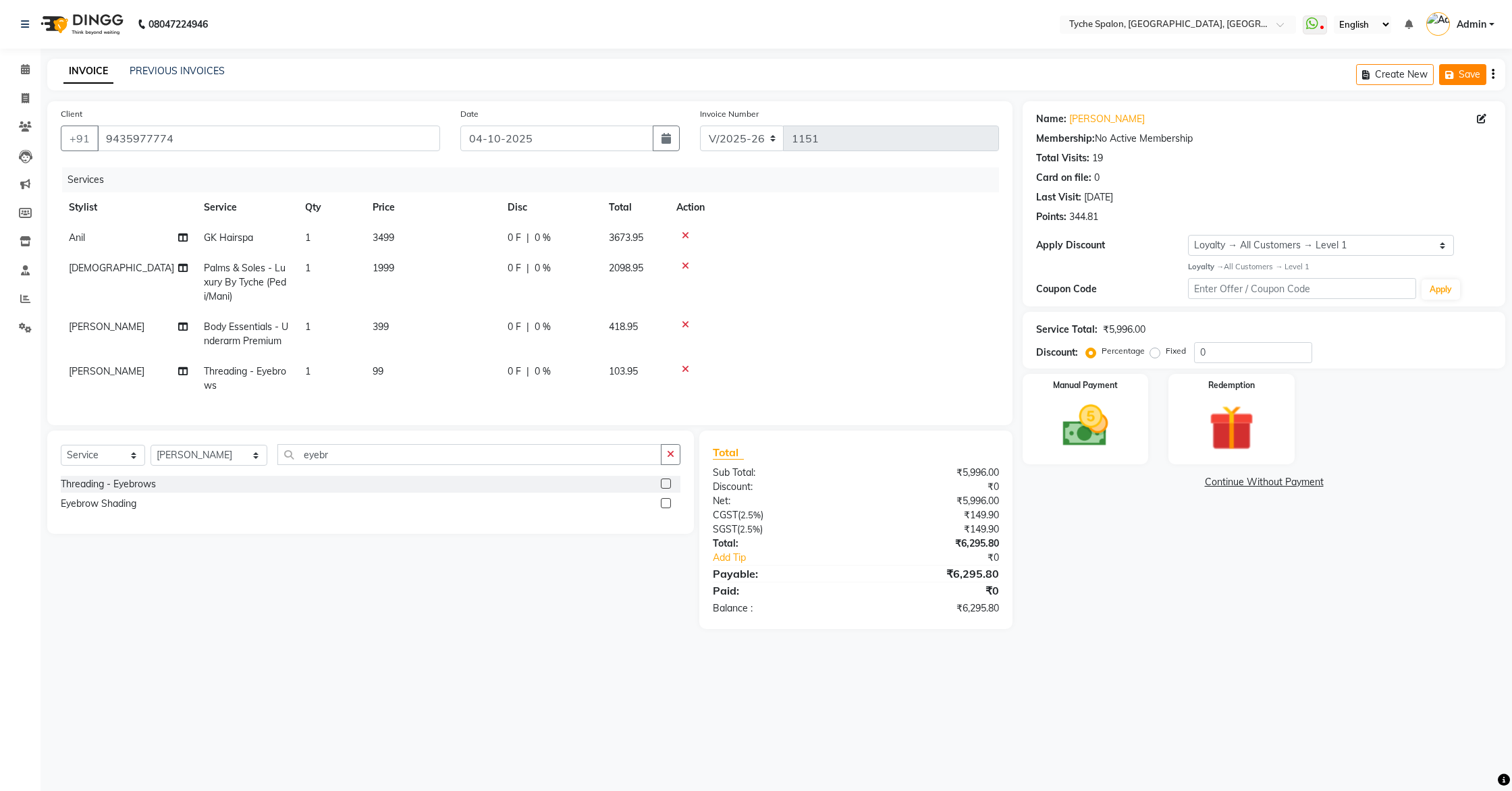
click at [1456, 72] on icon "button" at bounding box center [1451, 75] width 13 height 10
